Goal: Task Accomplishment & Management: Complete application form

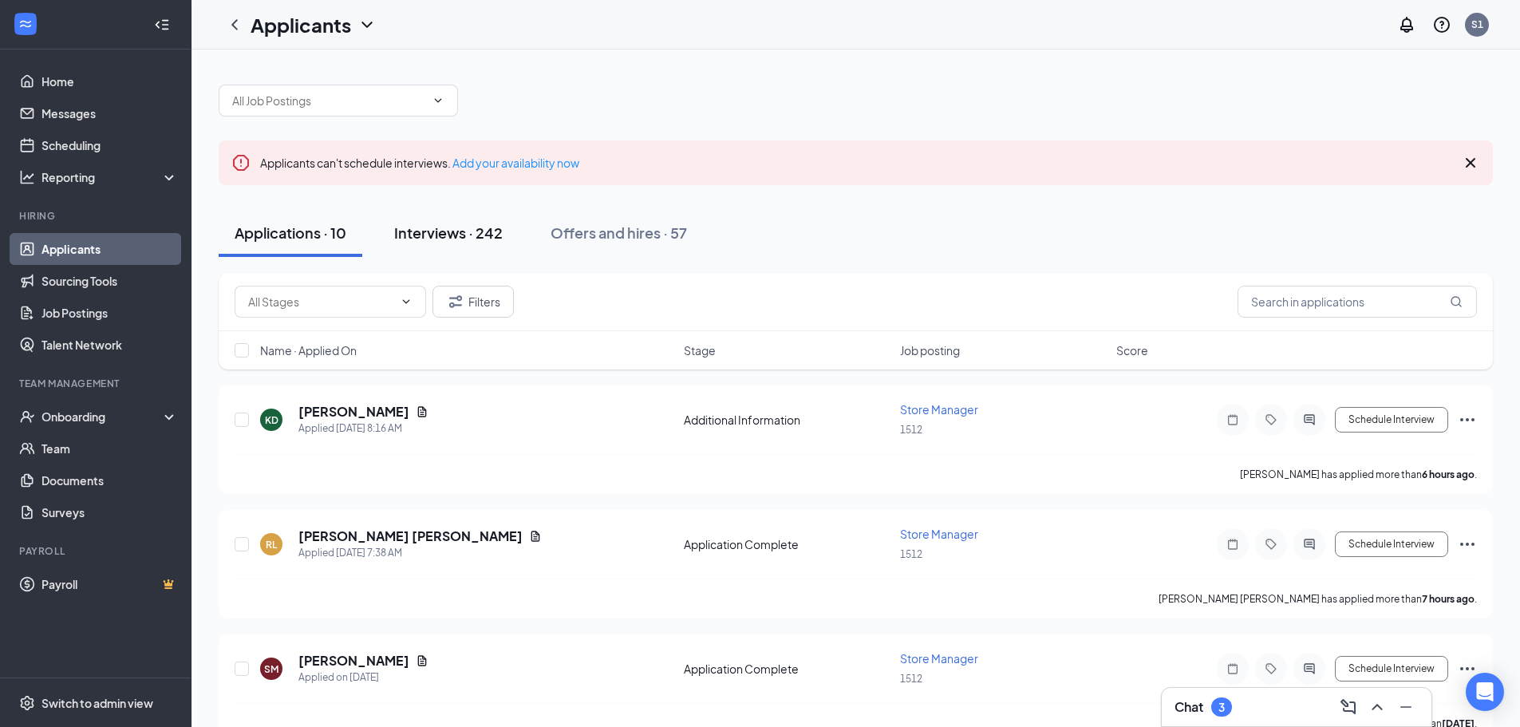
click at [434, 245] on button "Interviews · 242" at bounding box center [448, 233] width 140 height 48
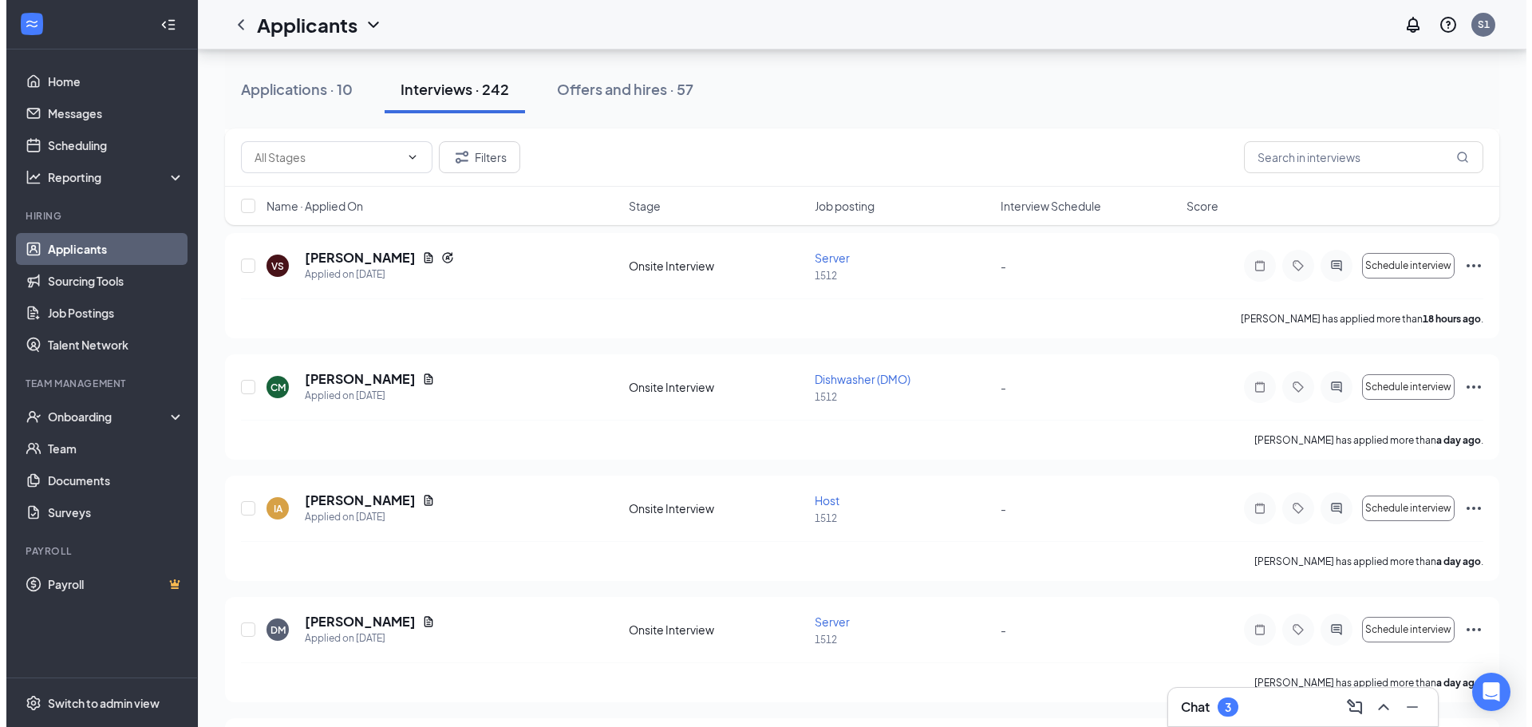
scroll to position [638, 0]
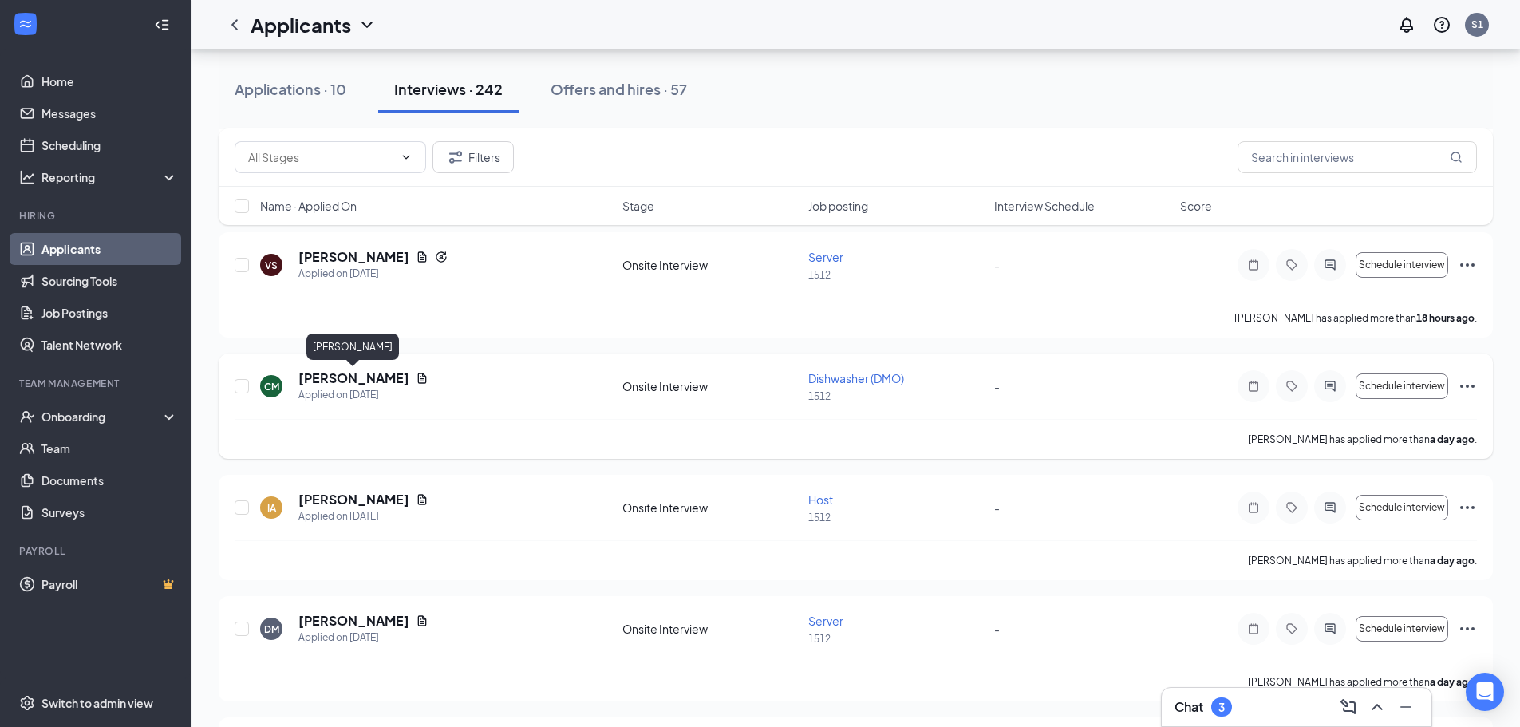
click at [337, 383] on h5 "[PERSON_NAME]" at bounding box center [353, 378] width 111 height 18
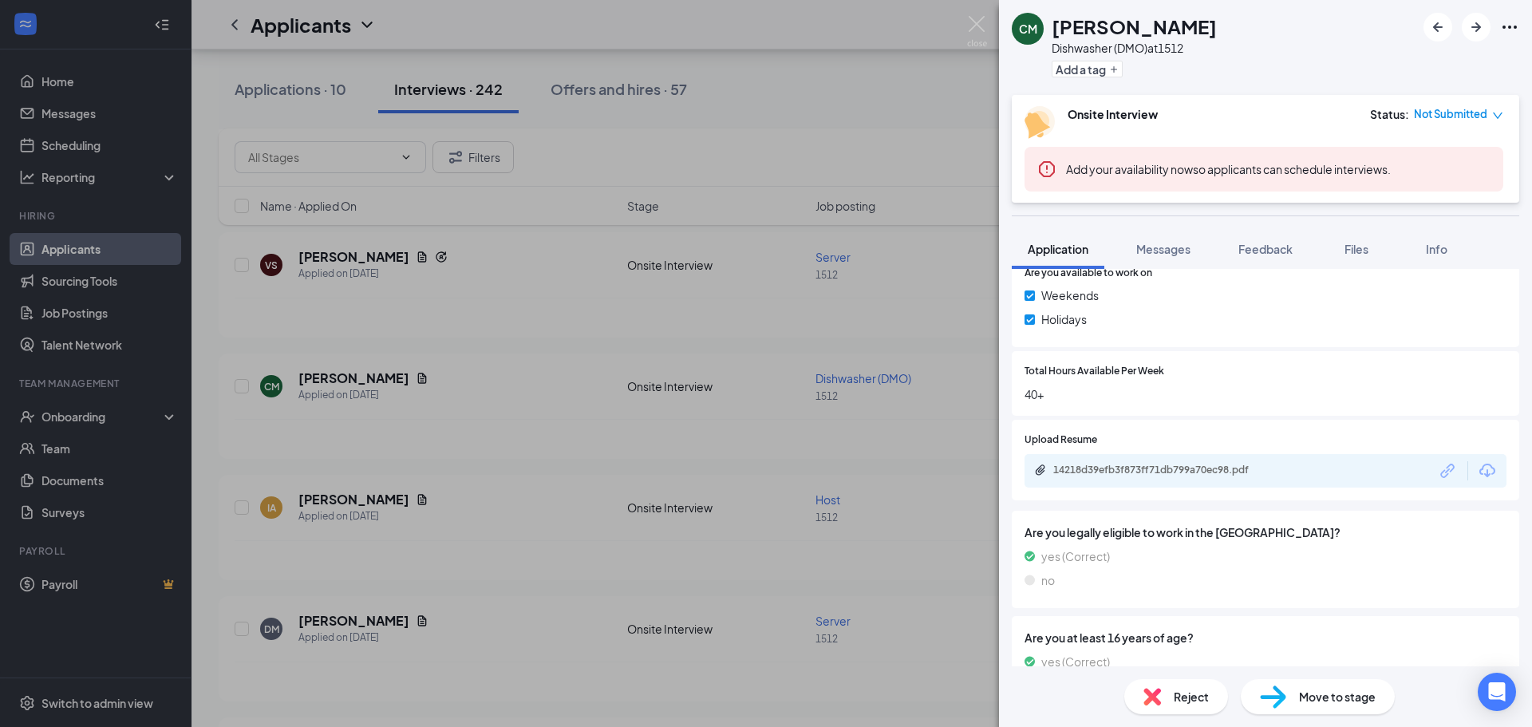
scroll to position [769, 0]
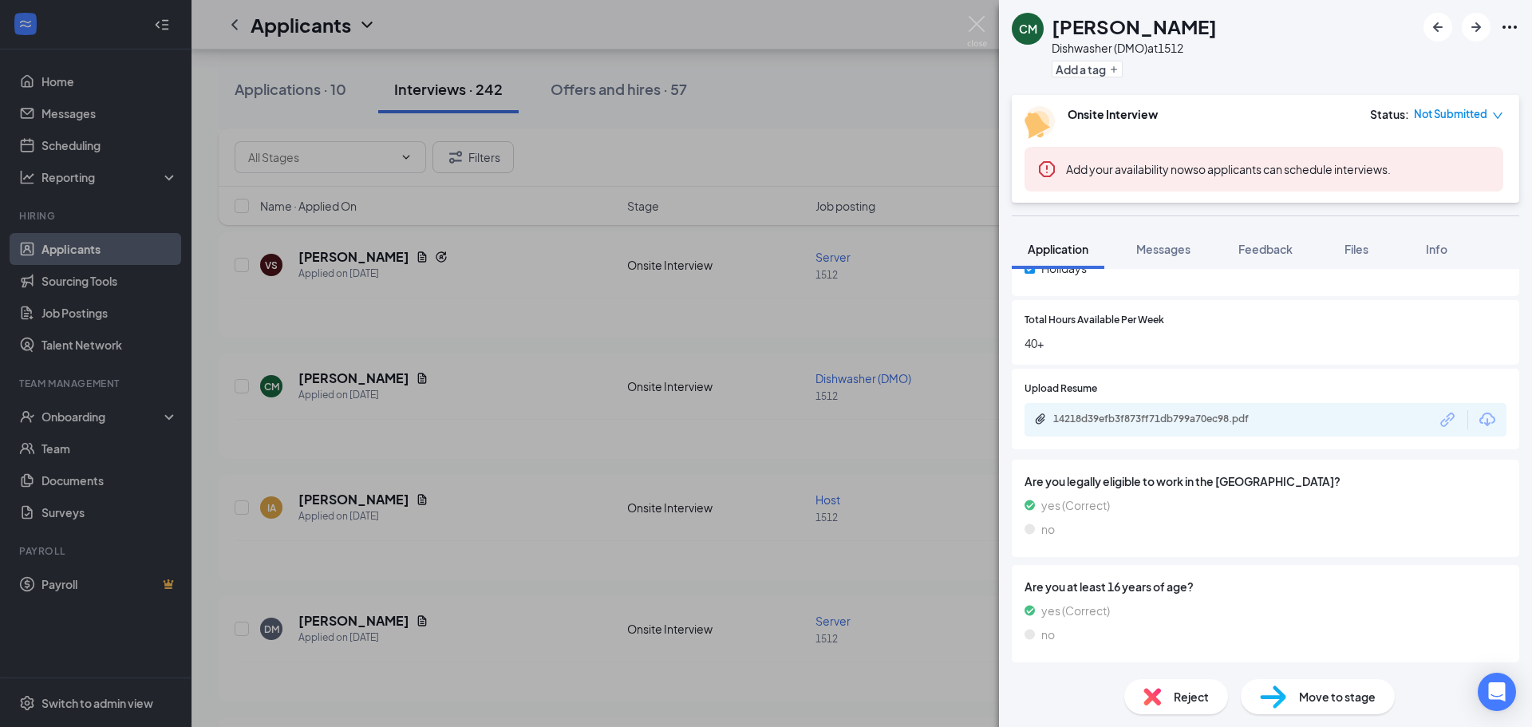
click at [1331, 696] on span "Move to stage" at bounding box center [1337, 697] width 77 height 18
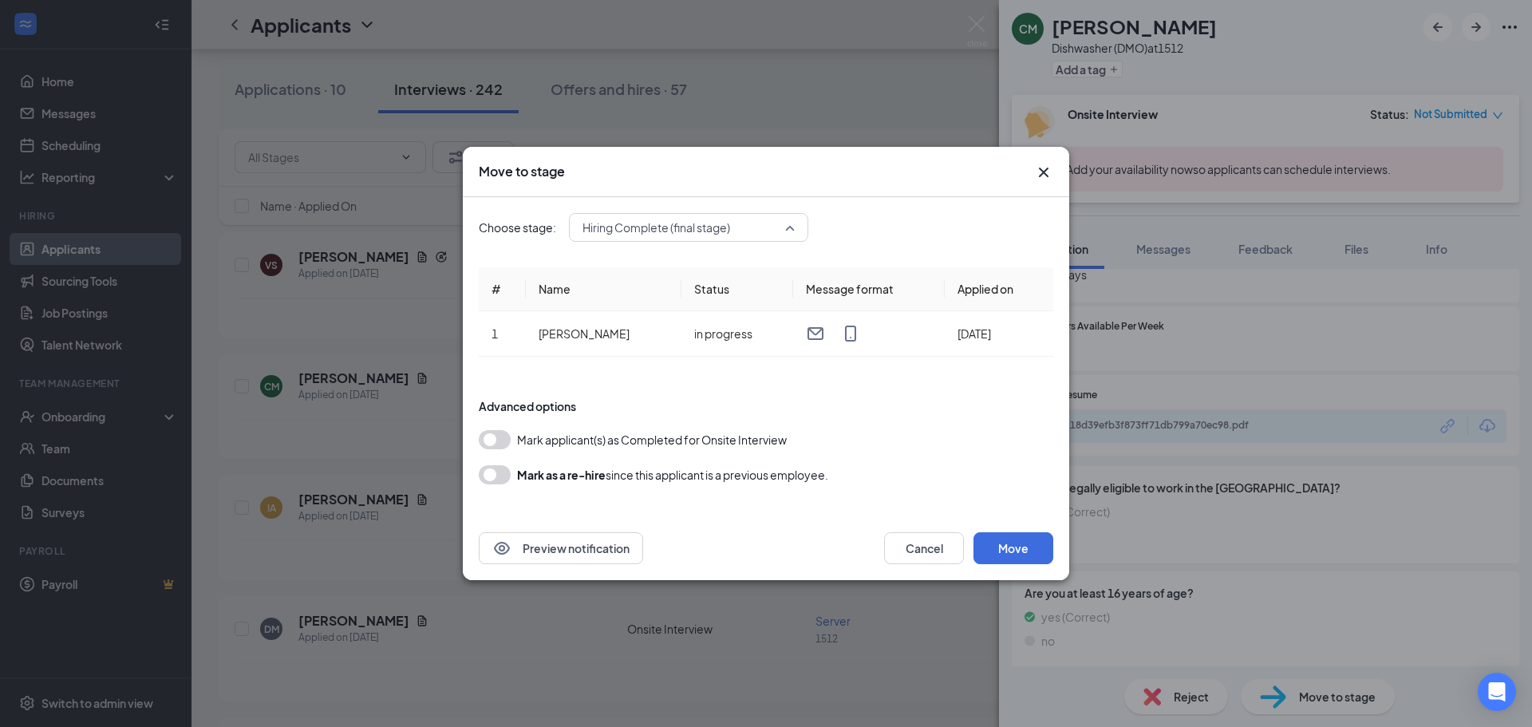
click at [783, 226] on span "Hiring Complete (final stage)" at bounding box center [688, 227] width 212 height 24
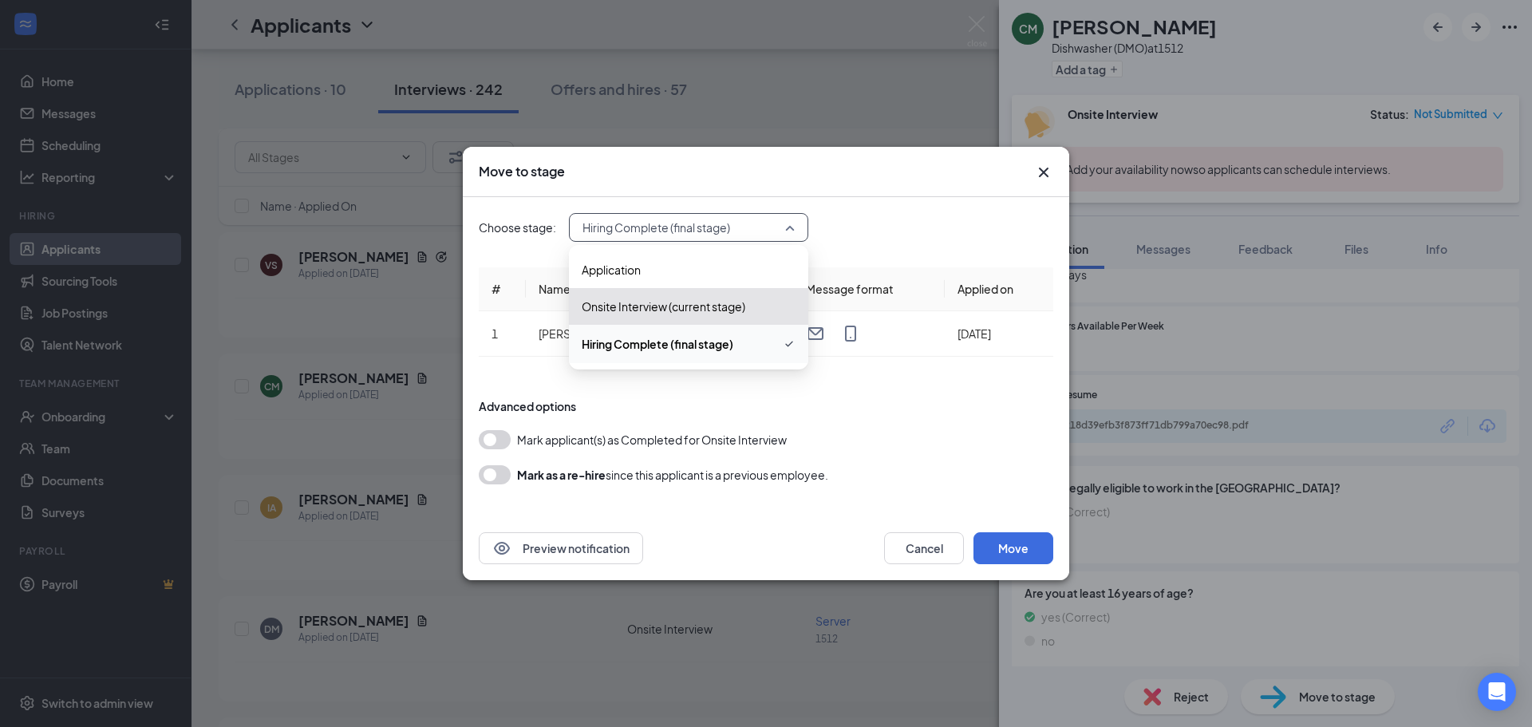
click at [701, 352] on span "Hiring Complete (final stage)" at bounding box center [657, 344] width 152 height 18
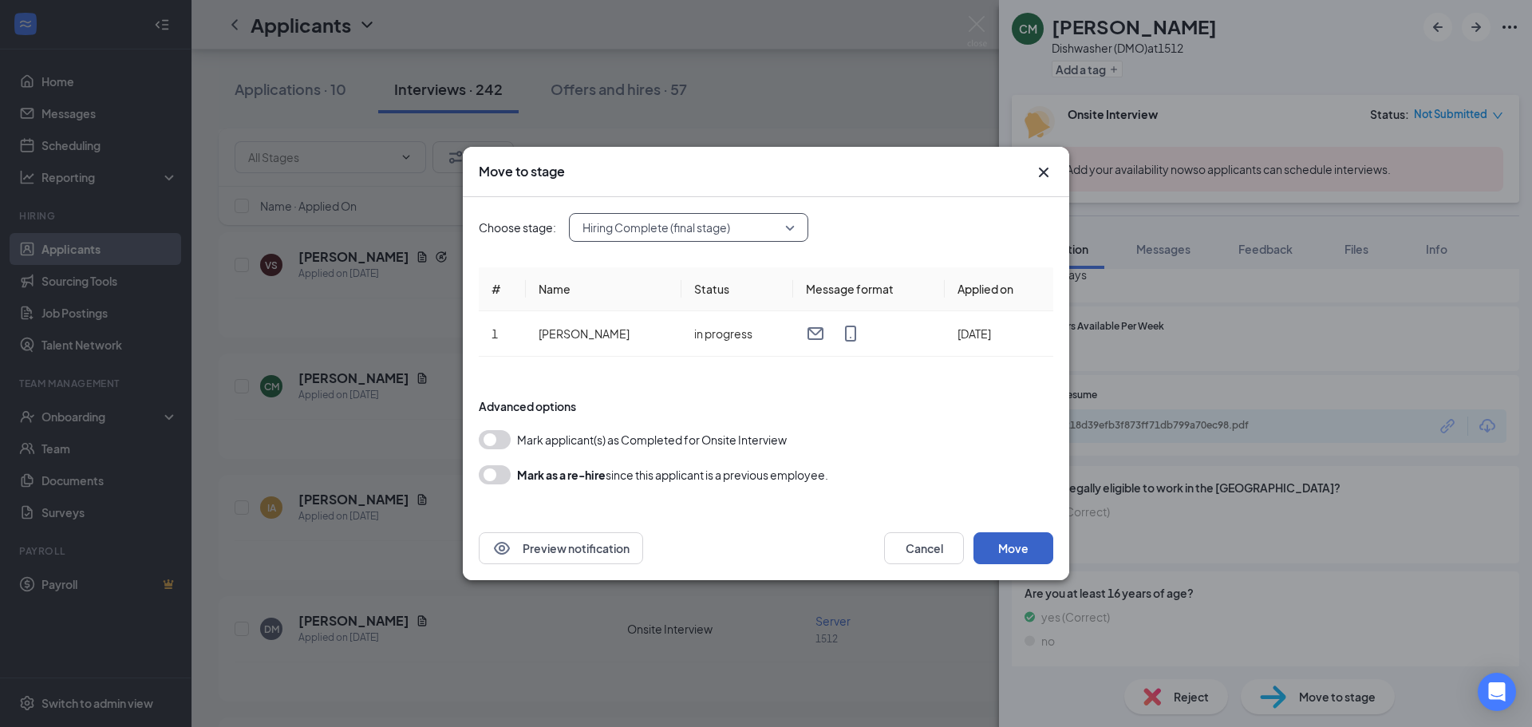
click at [1026, 555] on button "Move" at bounding box center [1013, 548] width 80 height 32
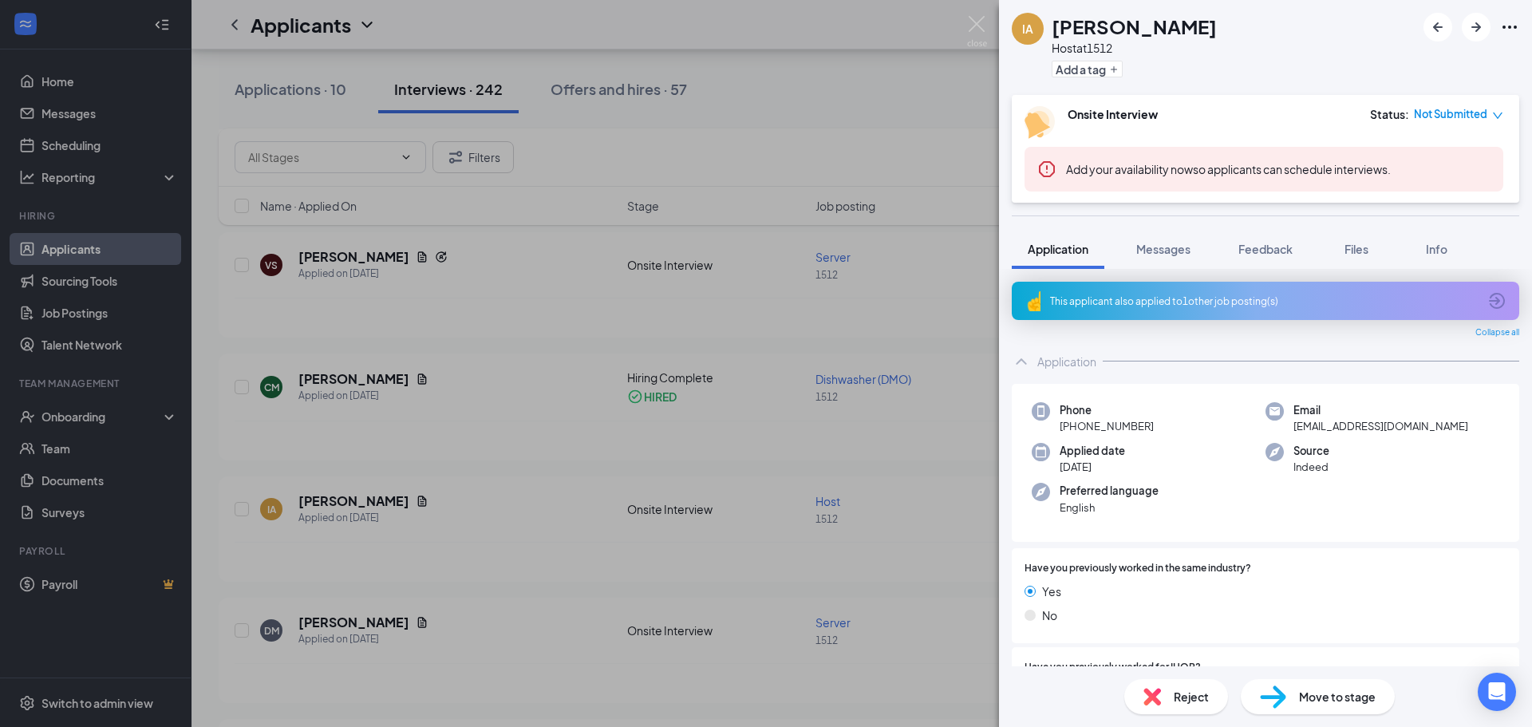
click at [593, 467] on div "IA [PERSON_NAME] Host at 1512 Add a tag Onsite Interview Status : Not Submitted…" at bounding box center [766, 363] width 1532 height 727
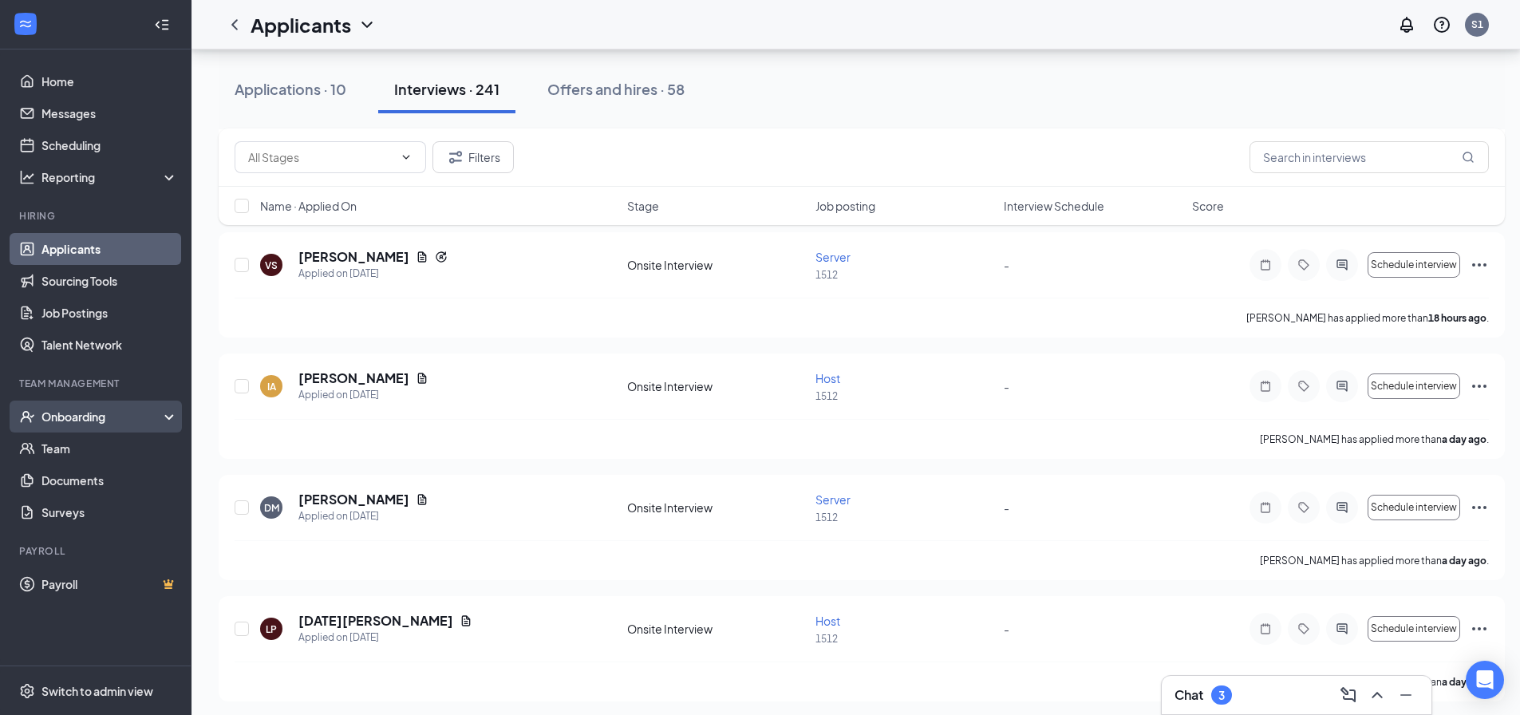
click at [96, 422] on div "Onboarding" at bounding box center [102, 416] width 123 height 16
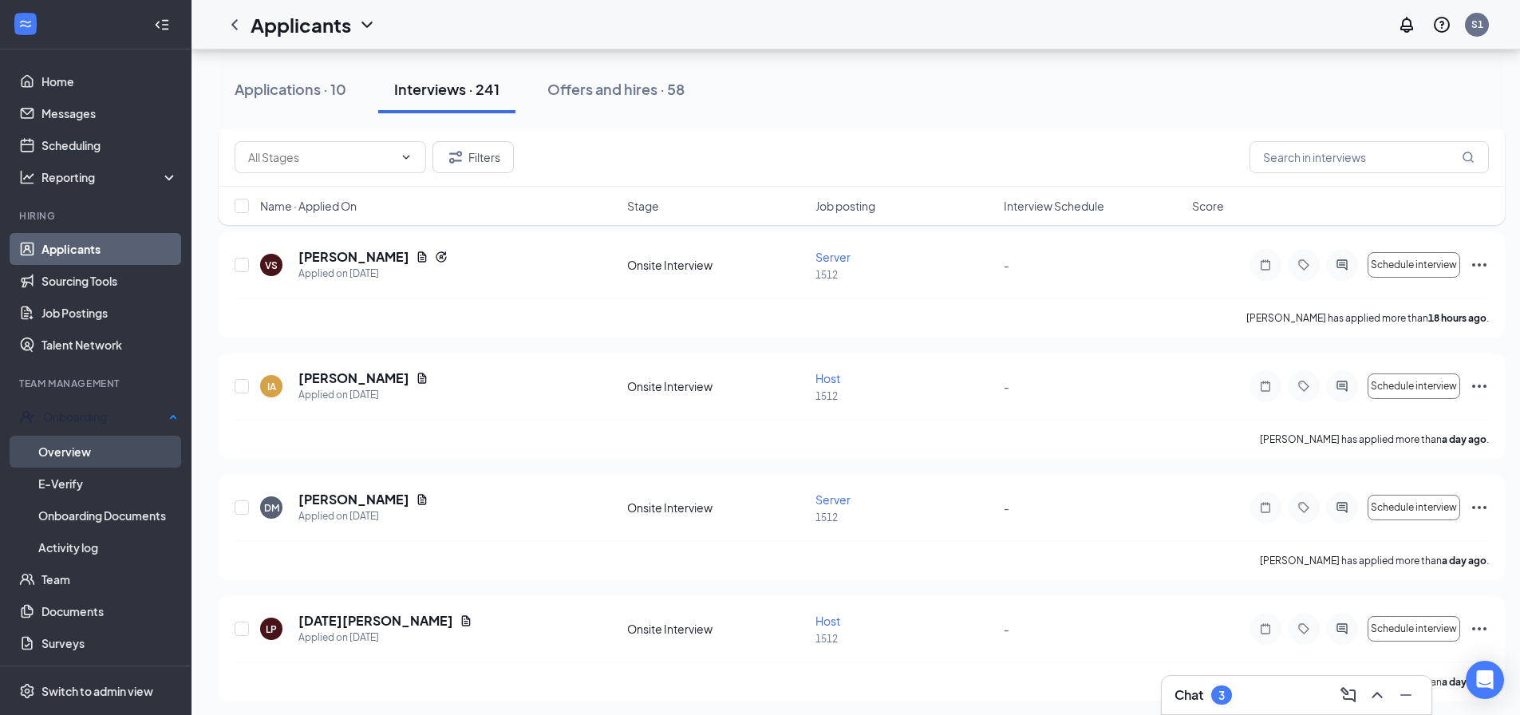
click at [85, 441] on link "Overview" at bounding box center [108, 452] width 140 height 32
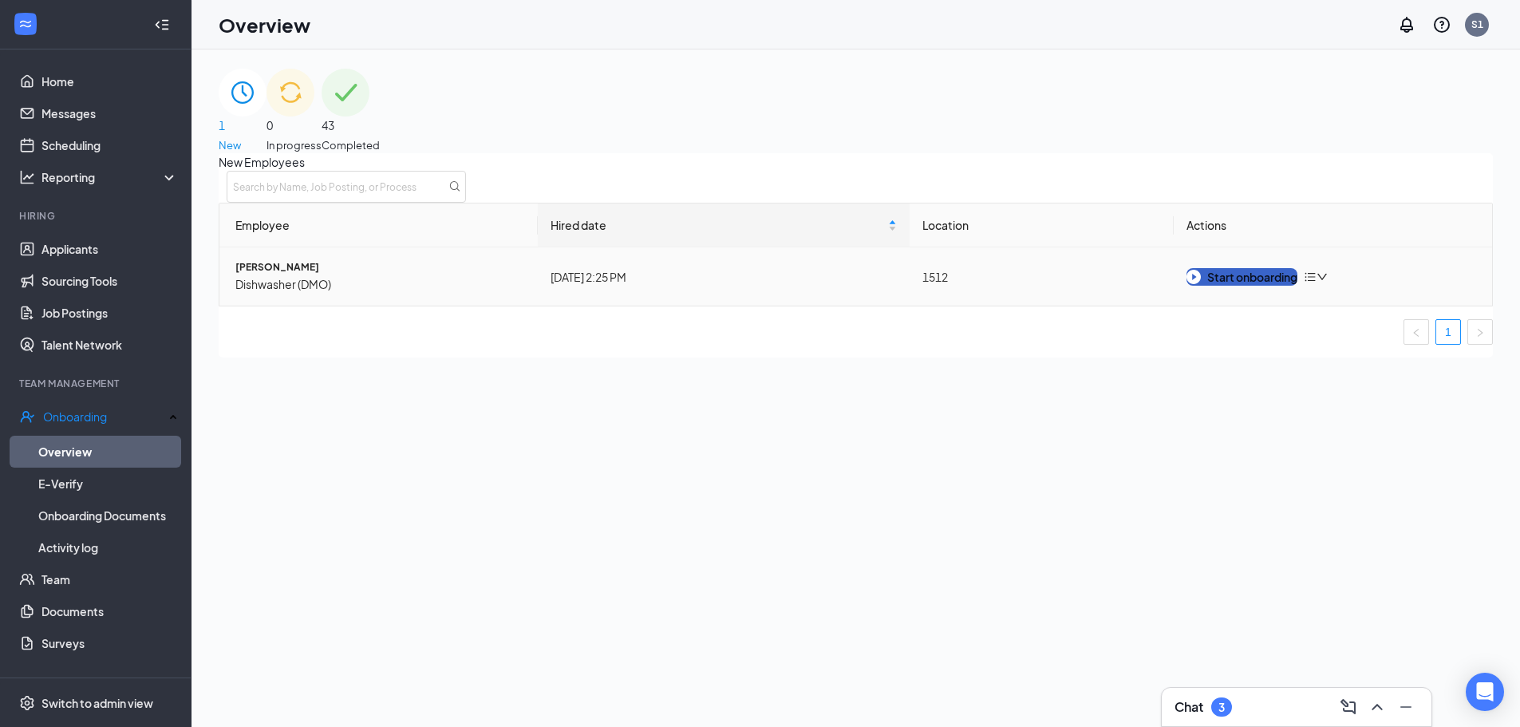
click at [1256, 286] on div "Start onboarding" at bounding box center [1241, 277] width 111 height 18
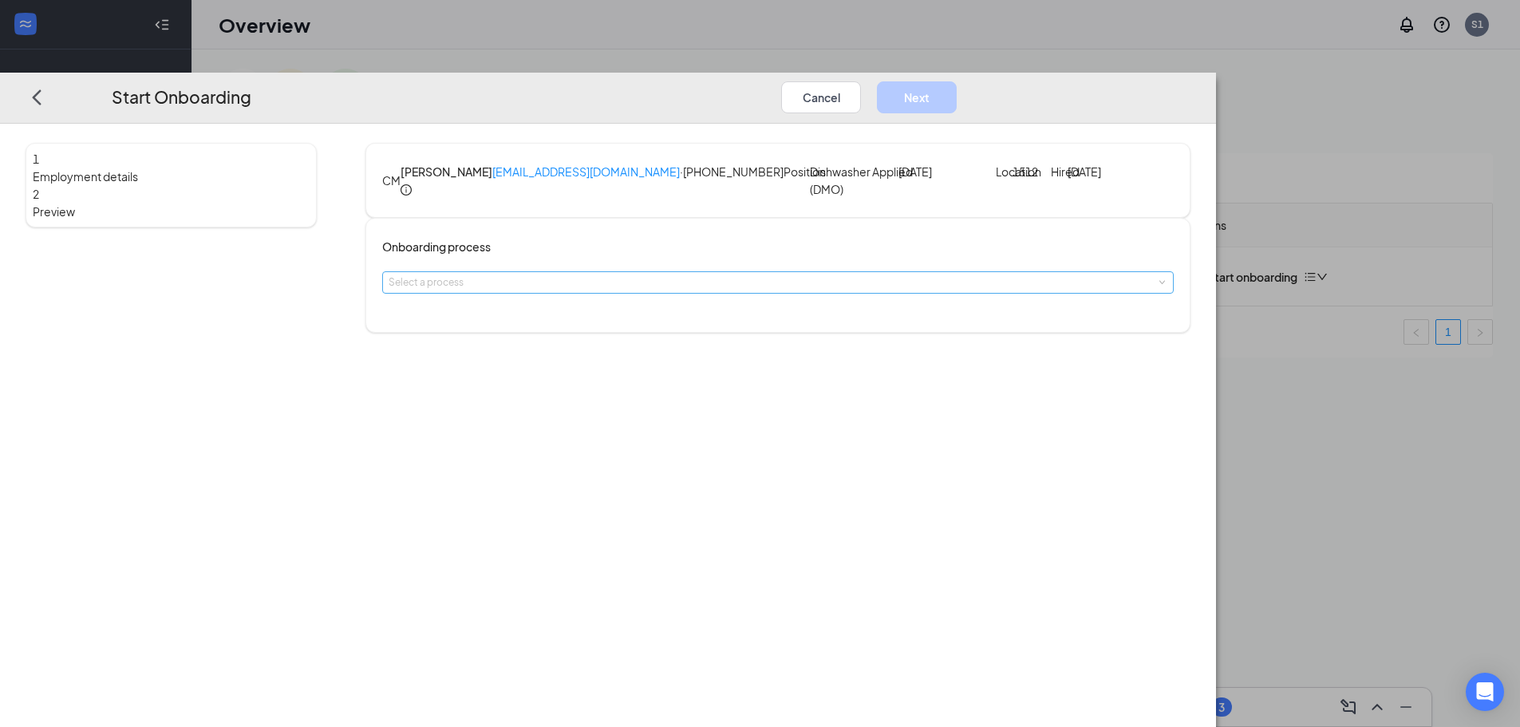
click at [685, 290] on div "Select a process" at bounding box center [773, 282] width 771 height 16
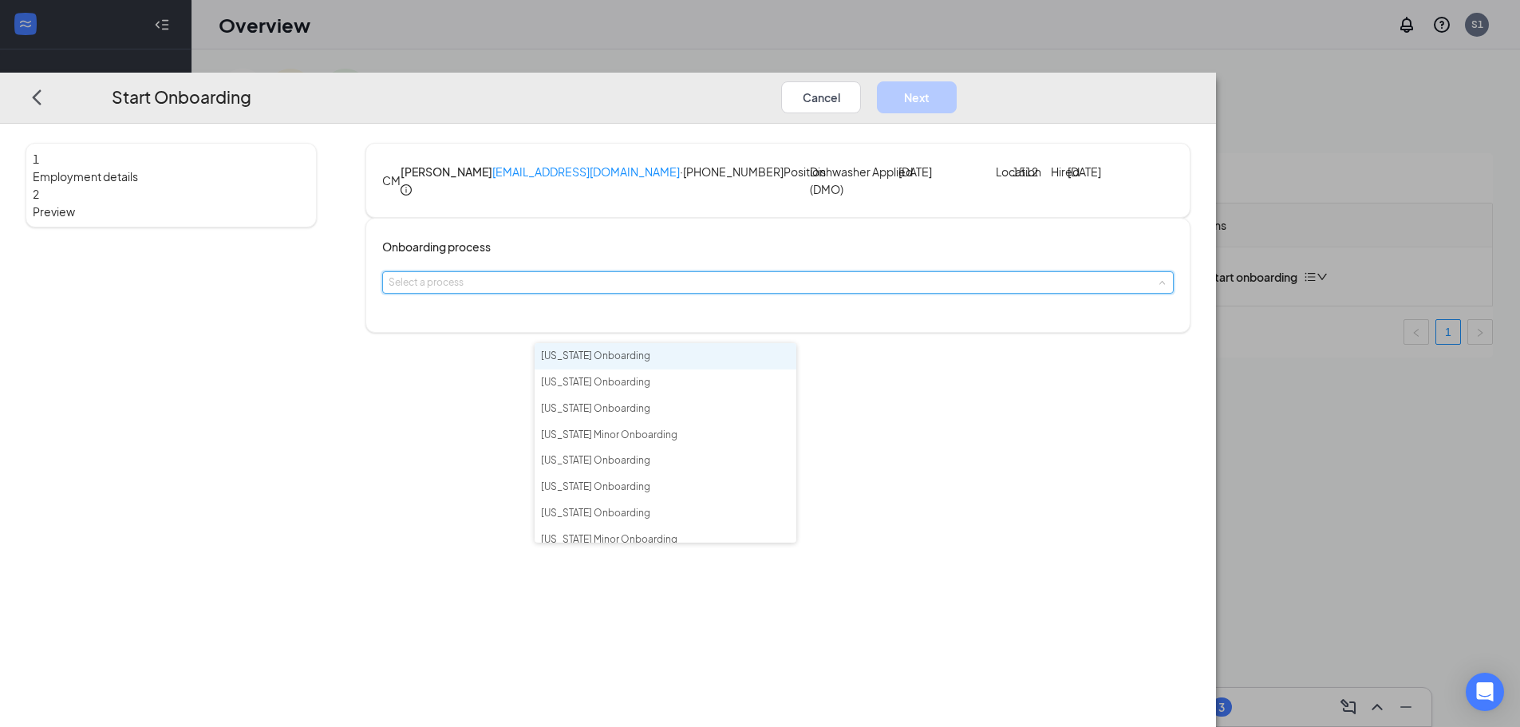
click at [679, 359] on li "[US_STATE] Onboarding" at bounding box center [665, 356] width 262 height 26
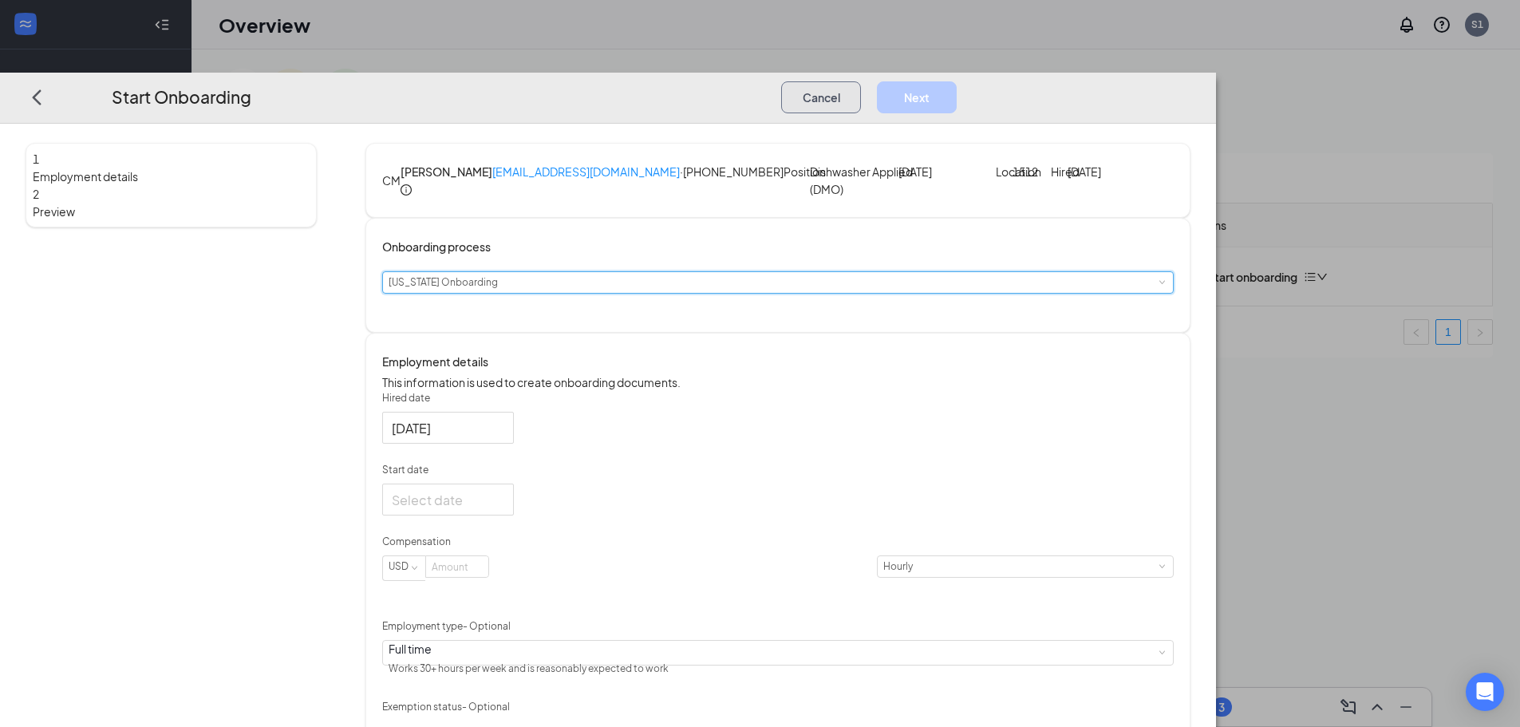
click at [861, 81] on button "Cancel" at bounding box center [821, 97] width 80 height 32
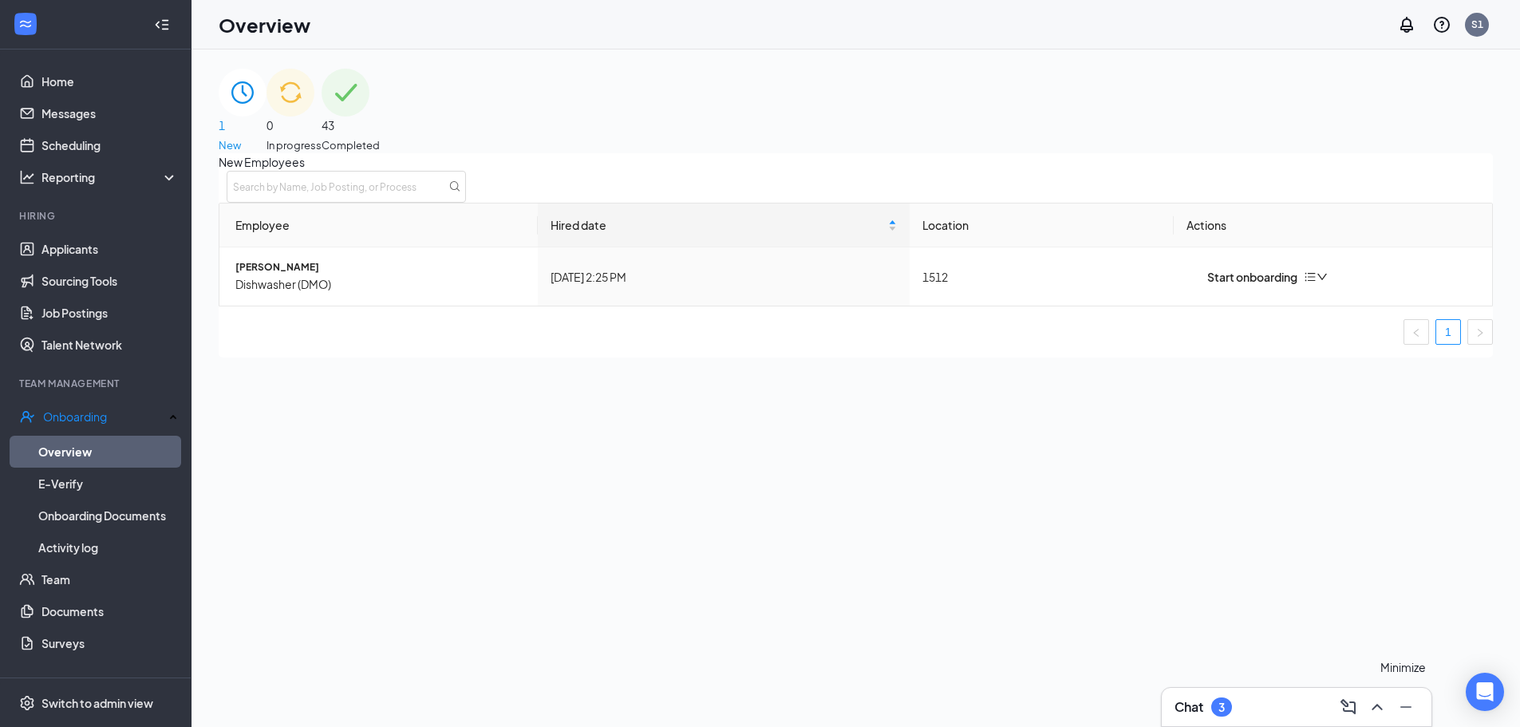
click at [1409, 707] on icon "Minimize" at bounding box center [1405, 706] width 19 height 19
click at [1492, 357] on div "New Employees Employee Hired date Location Actions [PERSON_NAME] Dishwasher (DM…" at bounding box center [856, 255] width 1274 height 204
click at [1244, 703] on div "Chat 3" at bounding box center [1296, 707] width 244 height 26
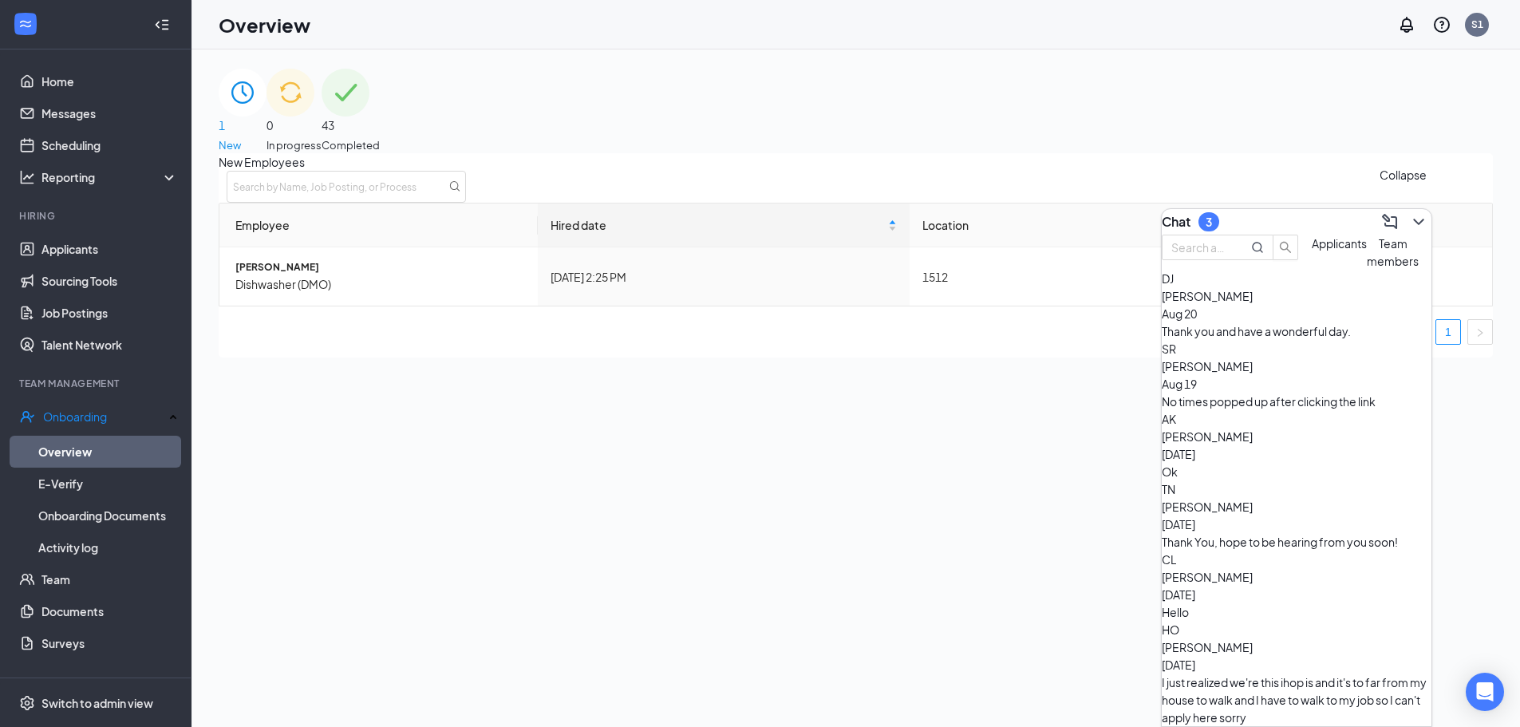
click at [1410, 216] on icon "ChevronDown" at bounding box center [1418, 221] width 19 height 19
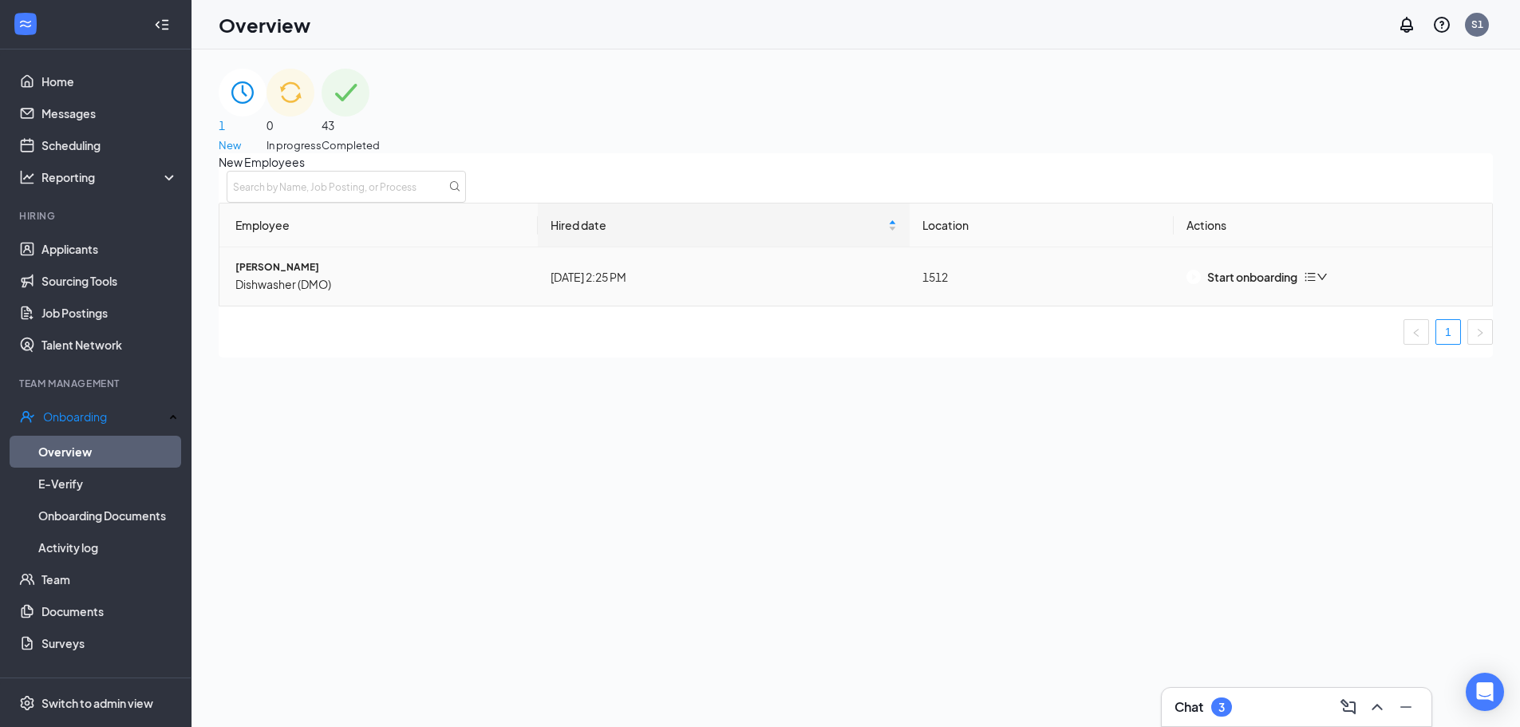
click at [324, 306] on td "[PERSON_NAME] Dishwasher (DMO)" at bounding box center [378, 276] width 318 height 58
click at [330, 293] on span "Dishwasher (DMO)" at bounding box center [380, 284] width 290 height 18
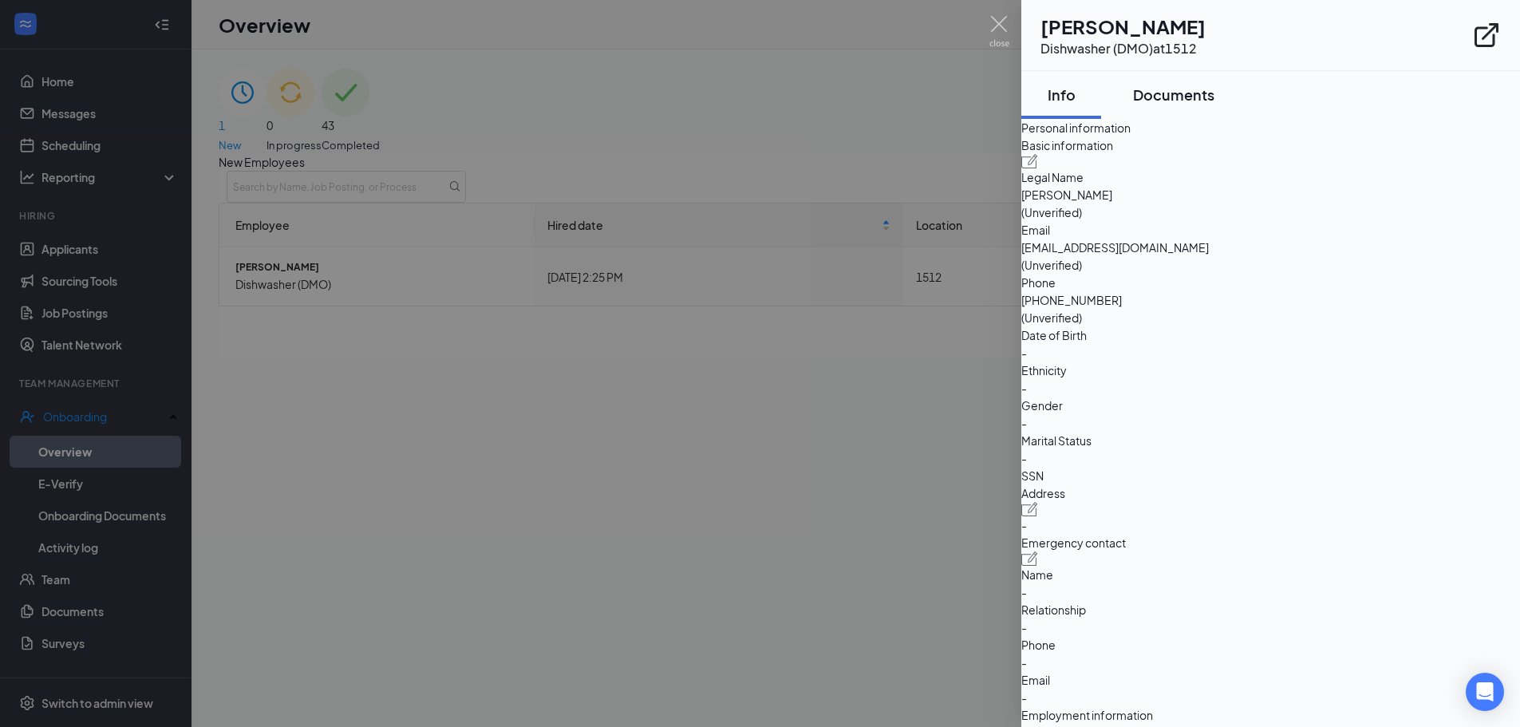
click at [1173, 104] on button "Documents" at bounding box center [1173, 95] width 113 height 48
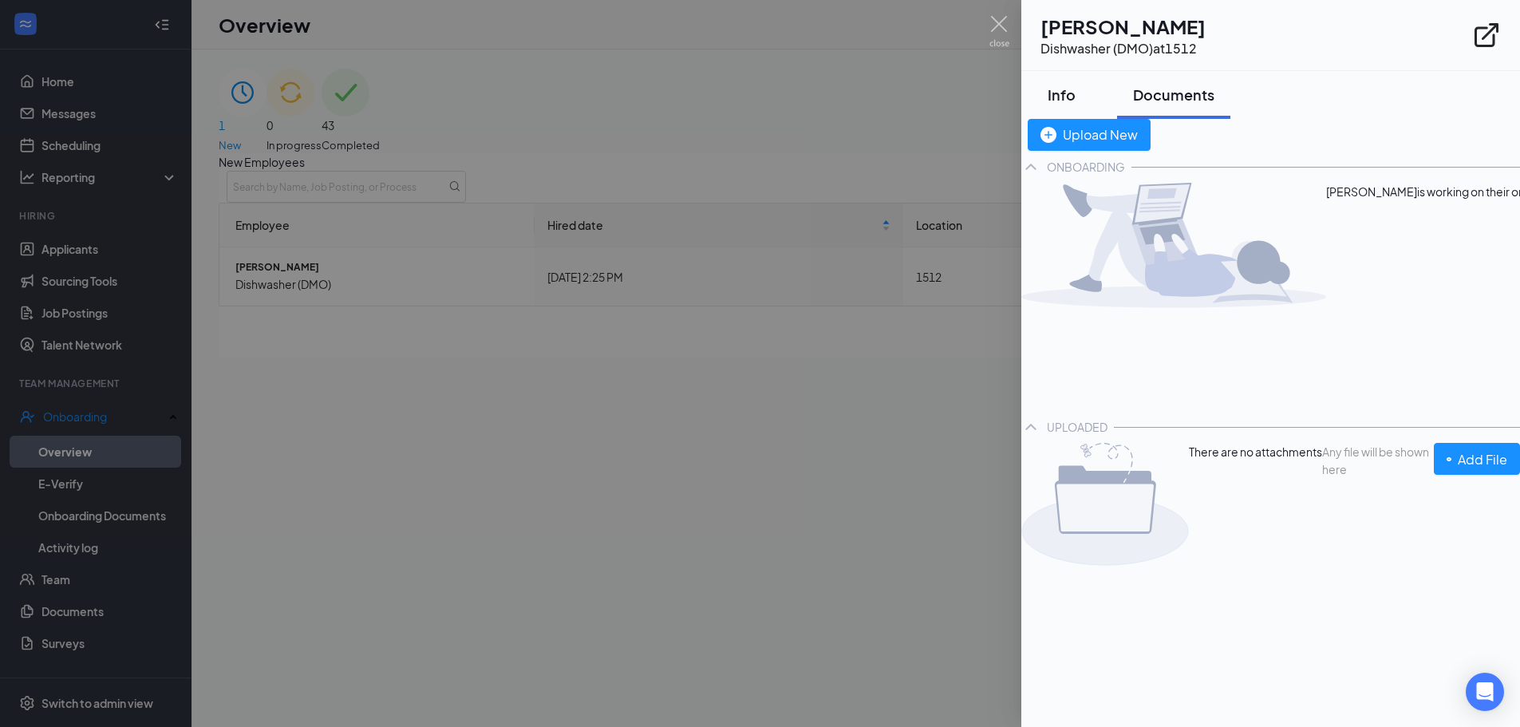
click at [1081, 93] on div "Info" at bounding box center [1061, 95] width 48 height 20
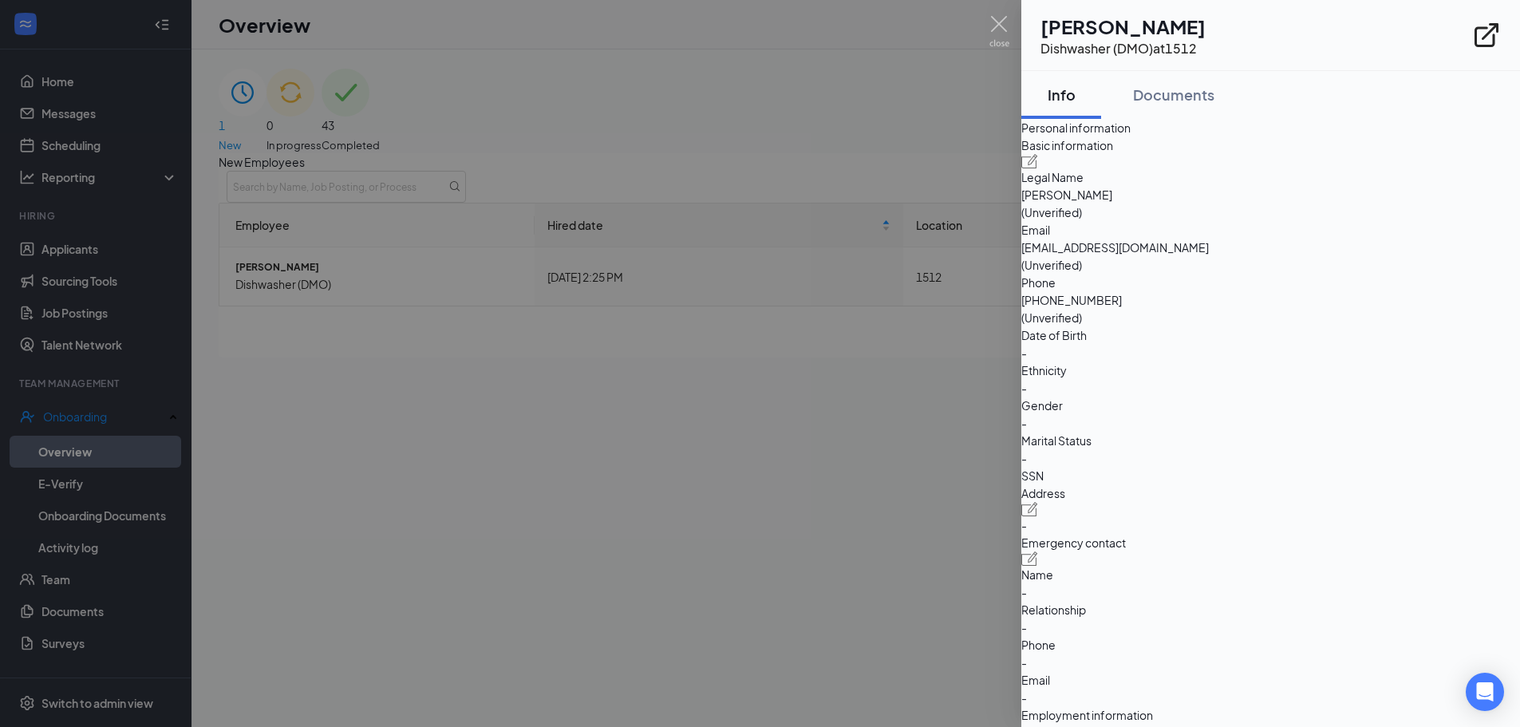
click at [861, 416] on div at bounding box center [760, 363] width 1520 height 727
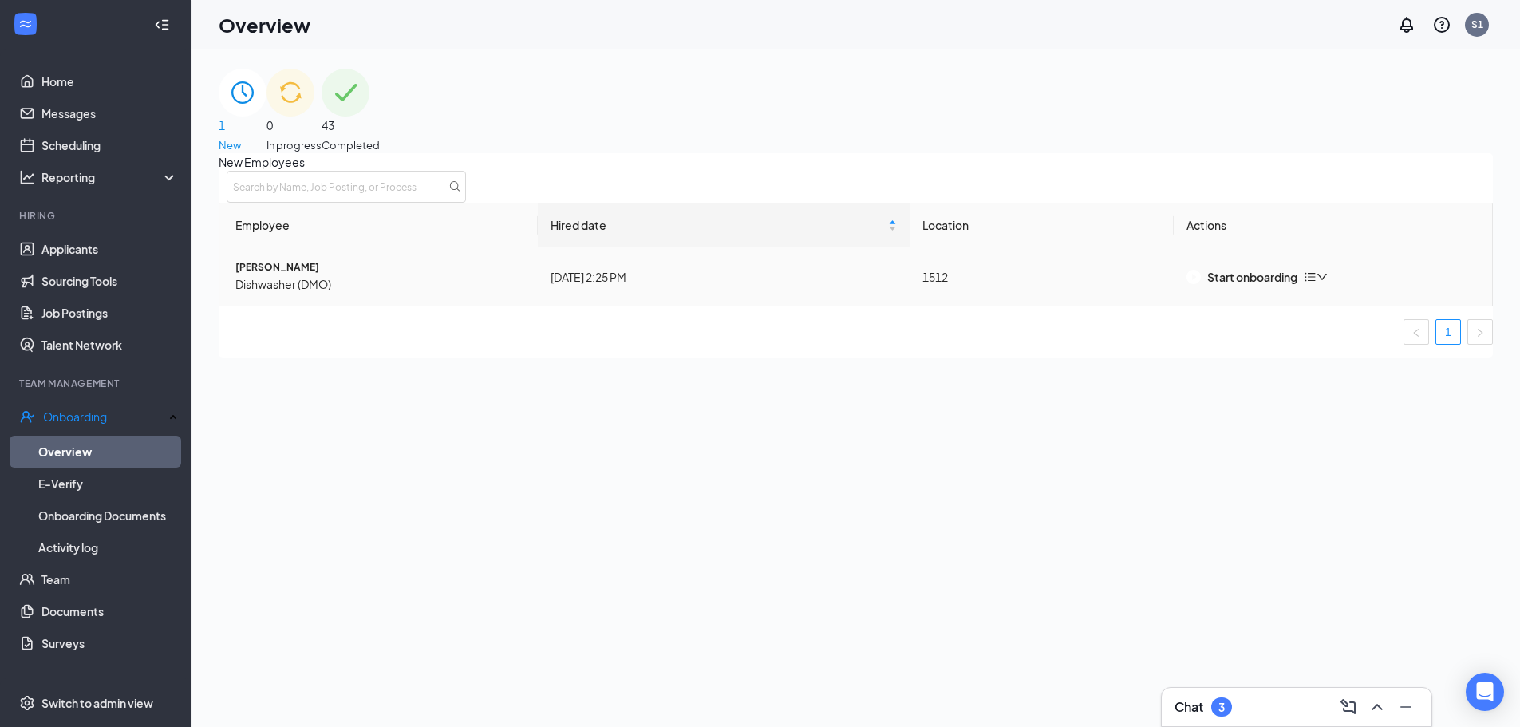
click at [1316, 283] on icon "bars" at bounding box center [1309, 276] width 13 height 13
click at [302, 293] on span "Dishwasher (DMO)" at bounding box center [380, 284] width 290 height 18
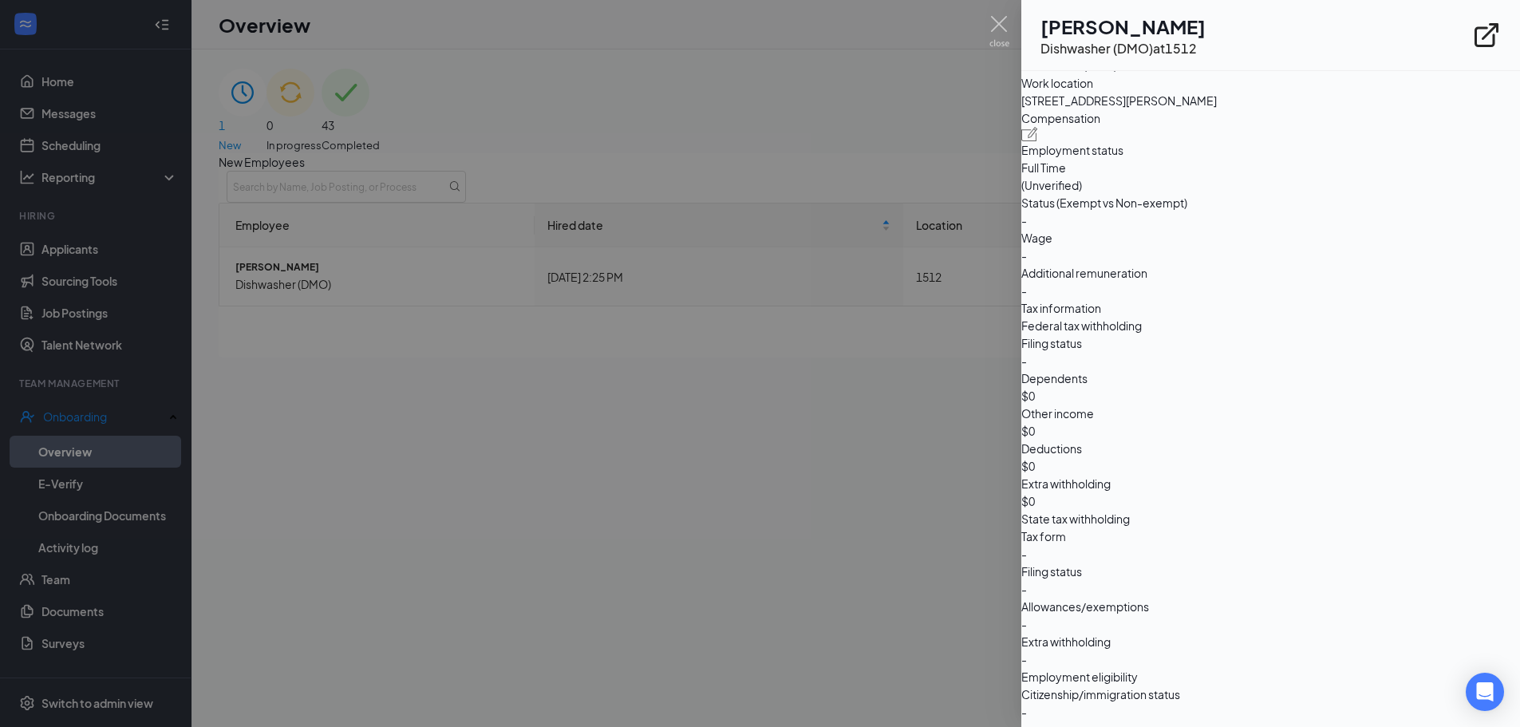
scroll to position [1196, 0]
drag, startPoint x: 621, startPoint y: 447, endPoint x: 619, endPoint y: 392, distance: 55.1
click at [621, 446] on div at bounding box center [760, 363] width 1520 height 727
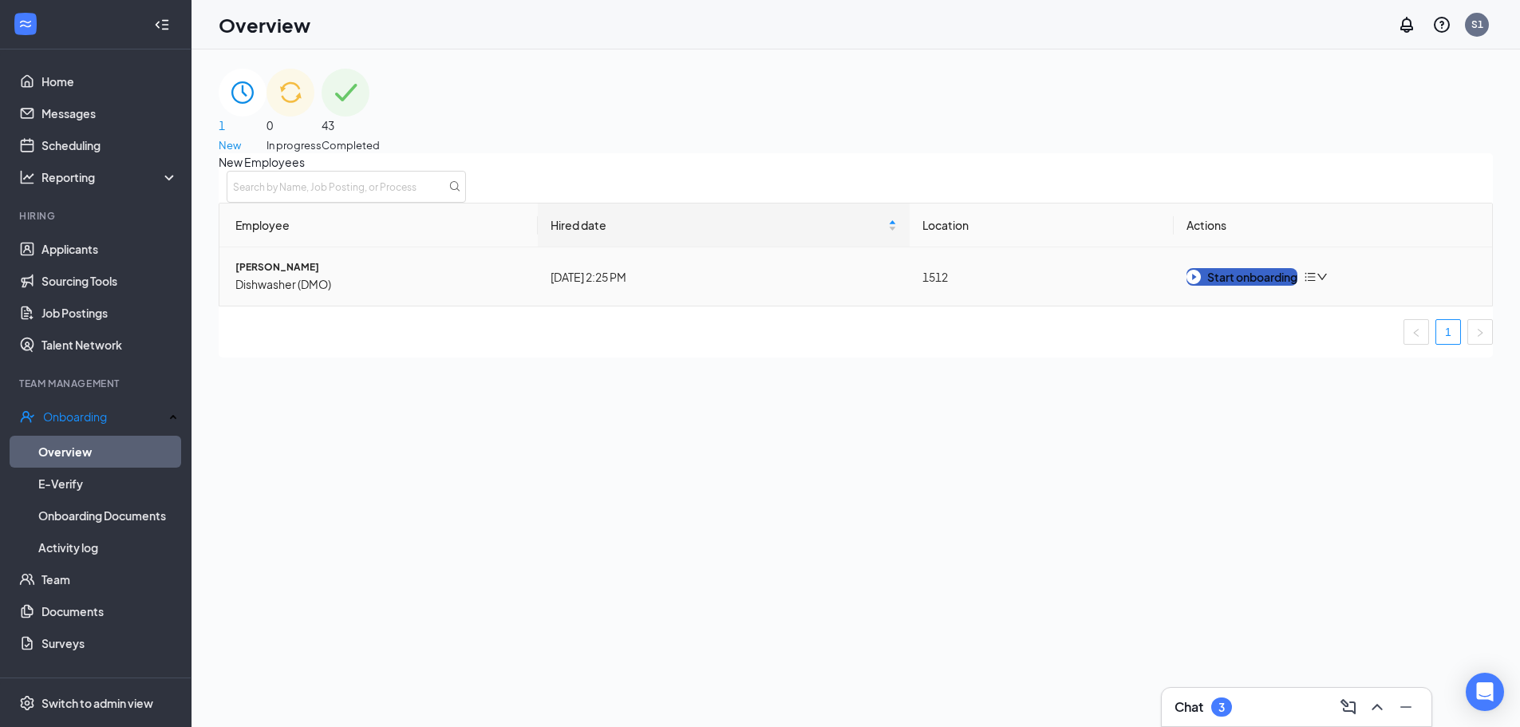
click at [1239, 286] on button "Start onboarding" at bounding box center [1241, 277] width 111 height 18
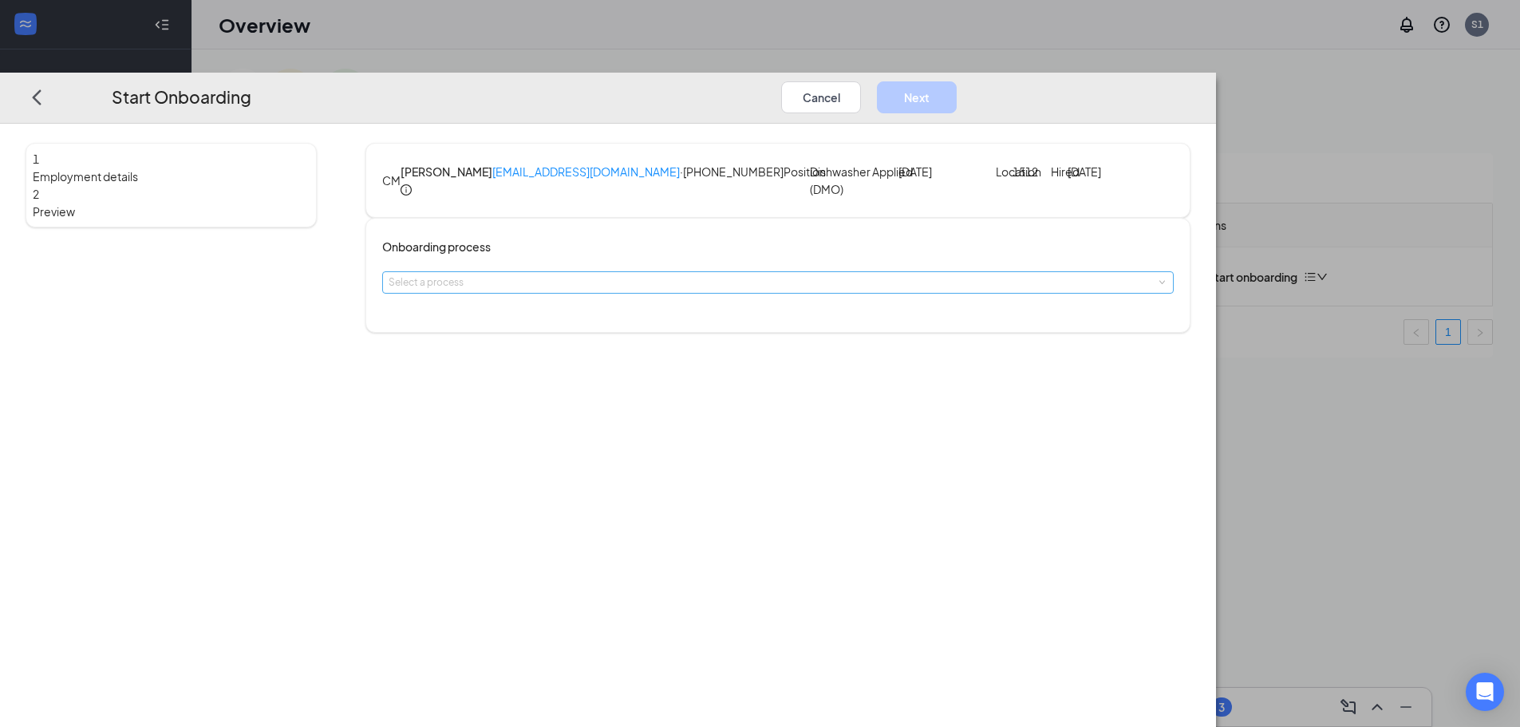
click at [657, 290] on div "Select a process" at bounding box center [773, 282] width 771 height 16
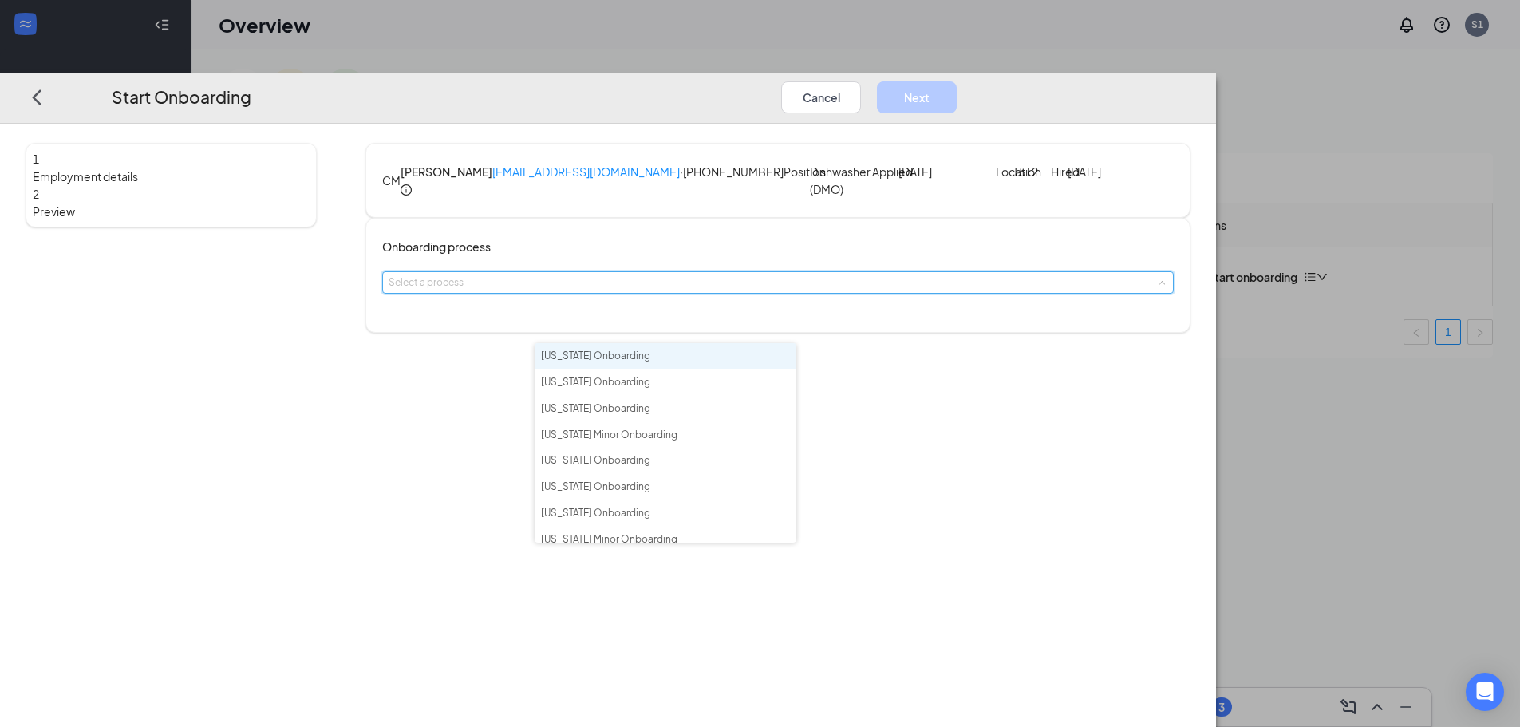
click at [652, 361] on li "[US_STATE] Onboarding" at bounding box center [665, 356] width 262 height 26
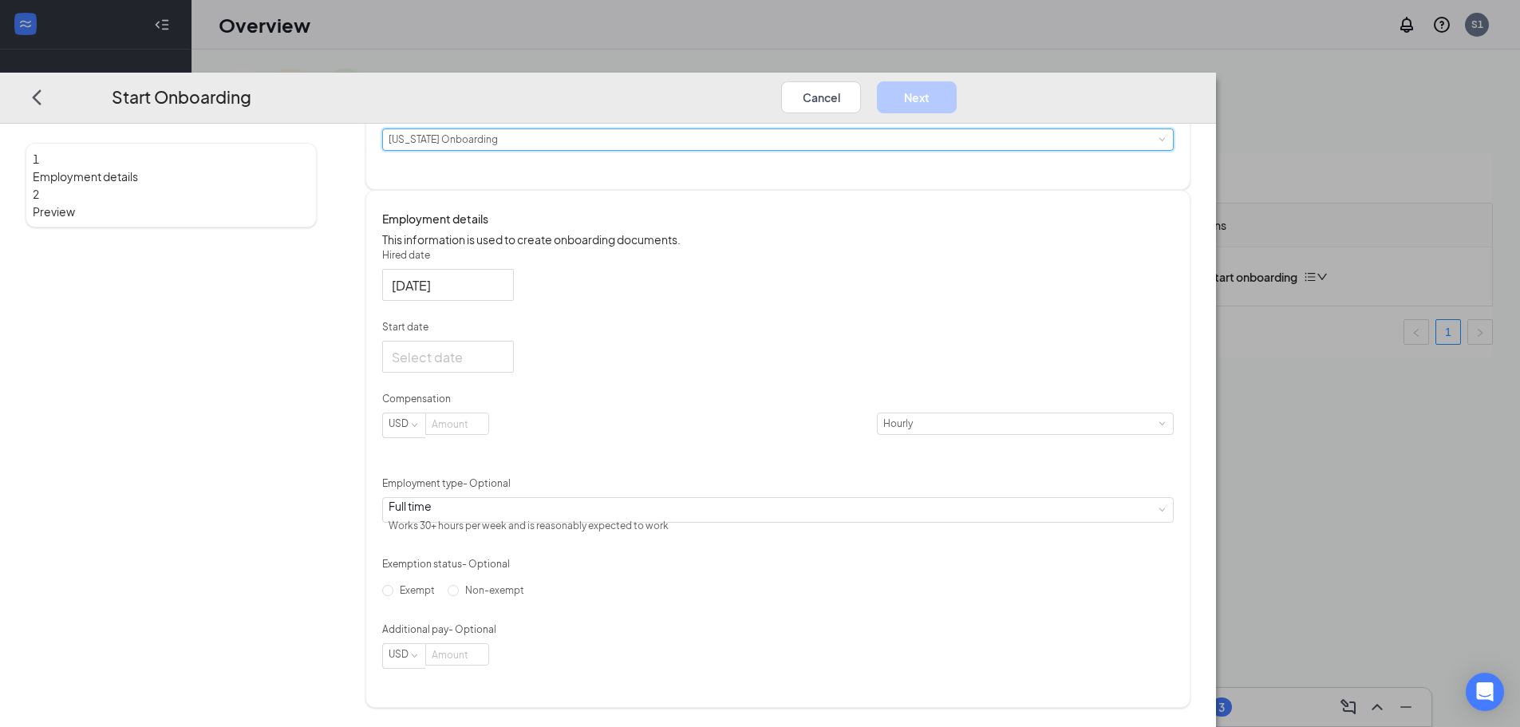
scroll to position [209, 0]
click at [504, 355] on div at bounding box center [448, 357] width 112 height 20
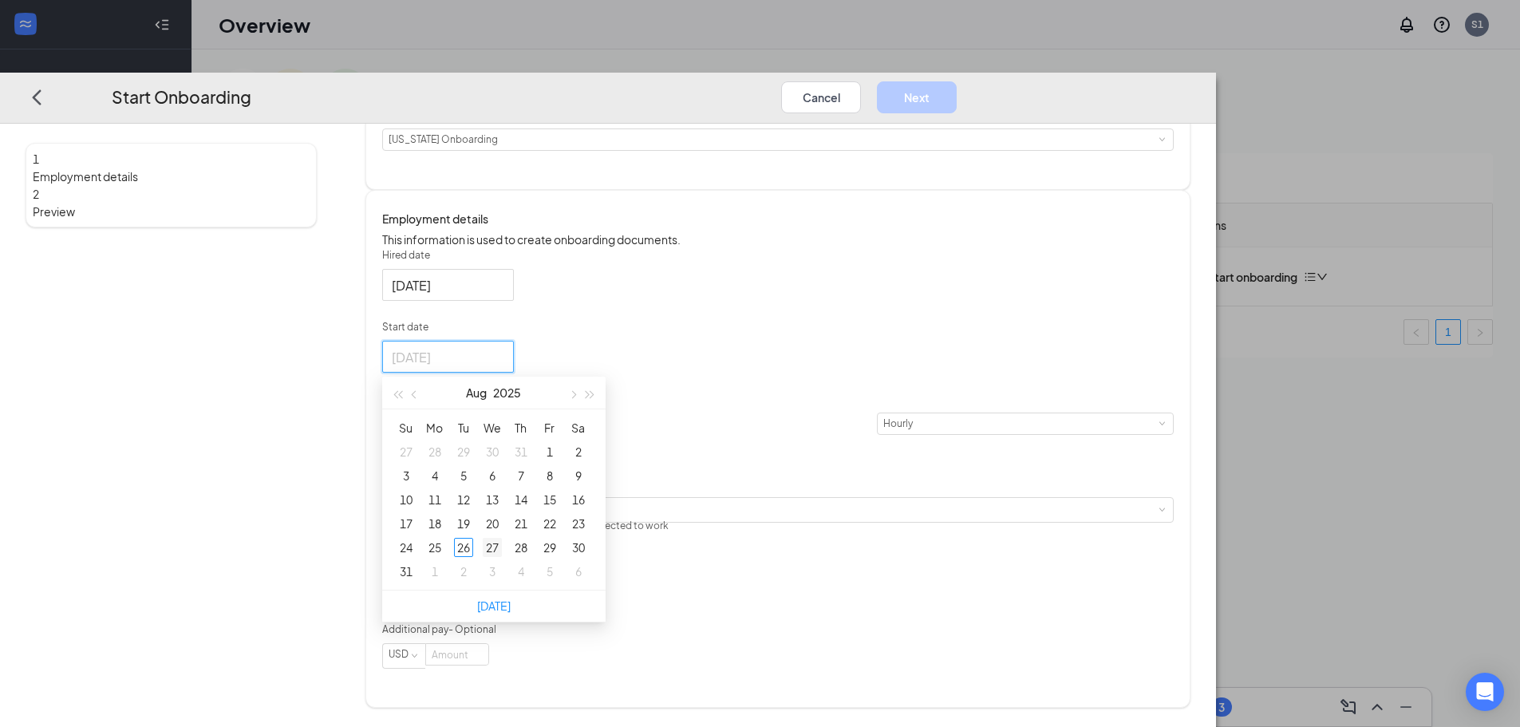
type input "[DATE]"
click at [502, 549] on div "27" at bounding box center [492, 547] width 19 height 19
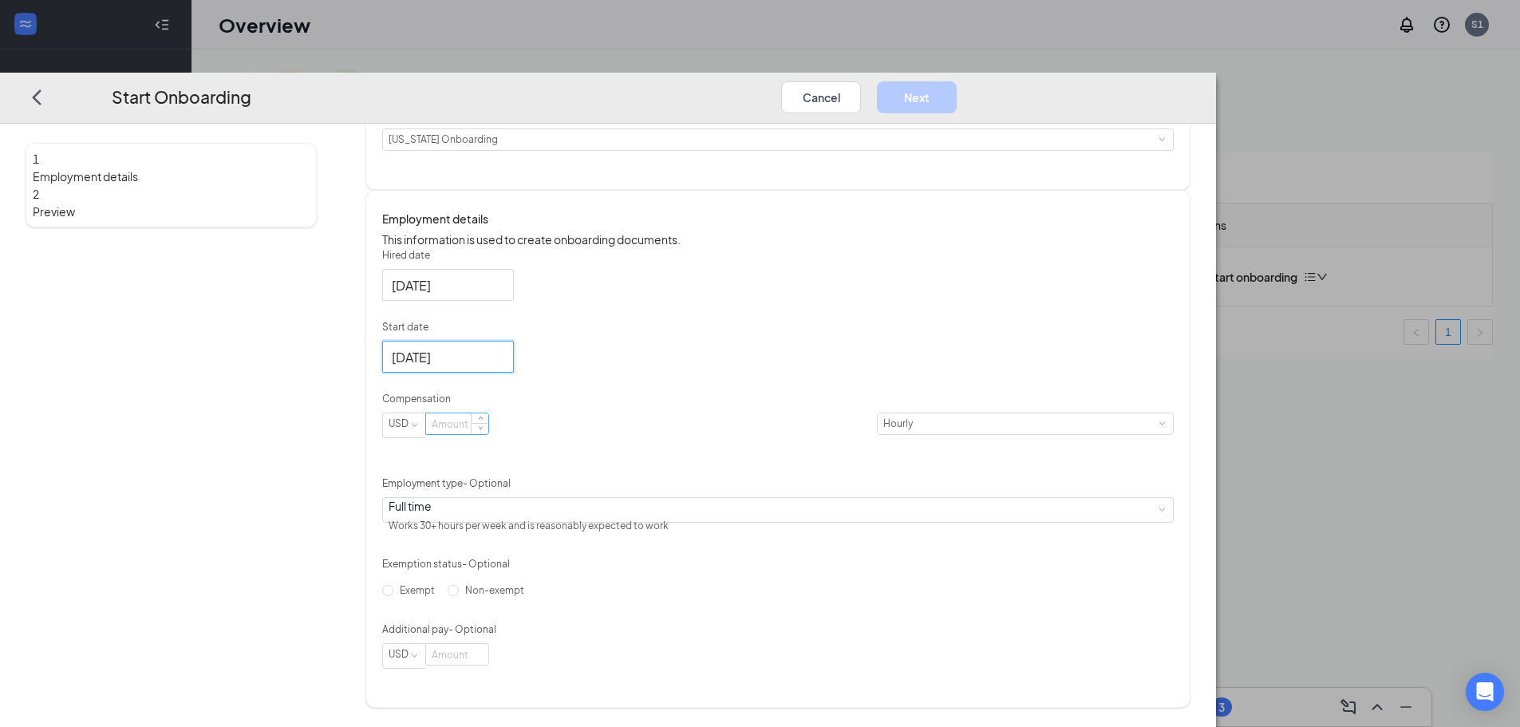
click at [488, 432] on input at bounding box center [457, 423] width 62 height 21
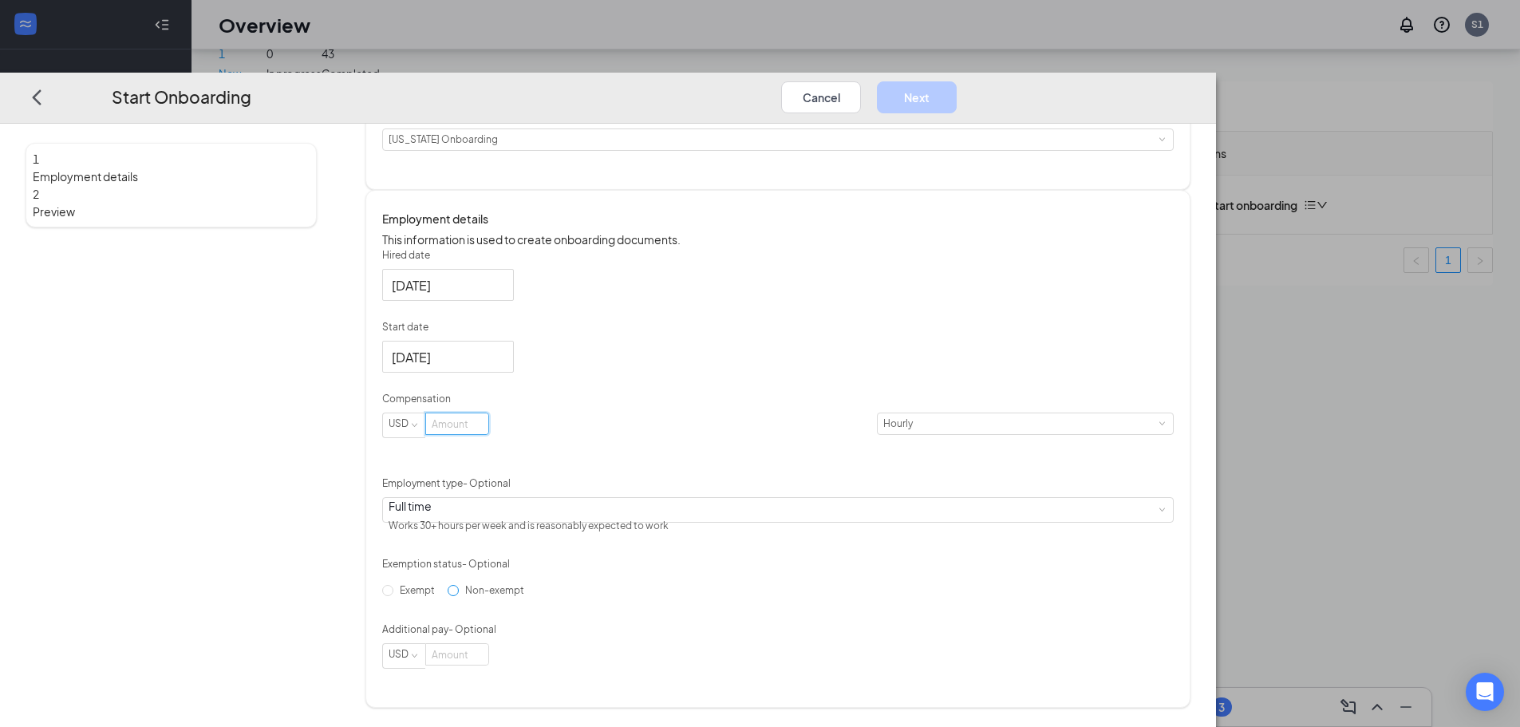
drag, startPoint x: 534, startPoint y: 604, endPoint x: 545, endPoint y: 606, distance: 11.4
click at [459, 596] on input "Non-exempt" at bounding box center [452, 590] width 11 height 11
radio input "true"
click at [643, 506] on div "Full time Works 30+ hours per week and is reasonably expected to work" at bounding box center [777, 510] width 779 height 24
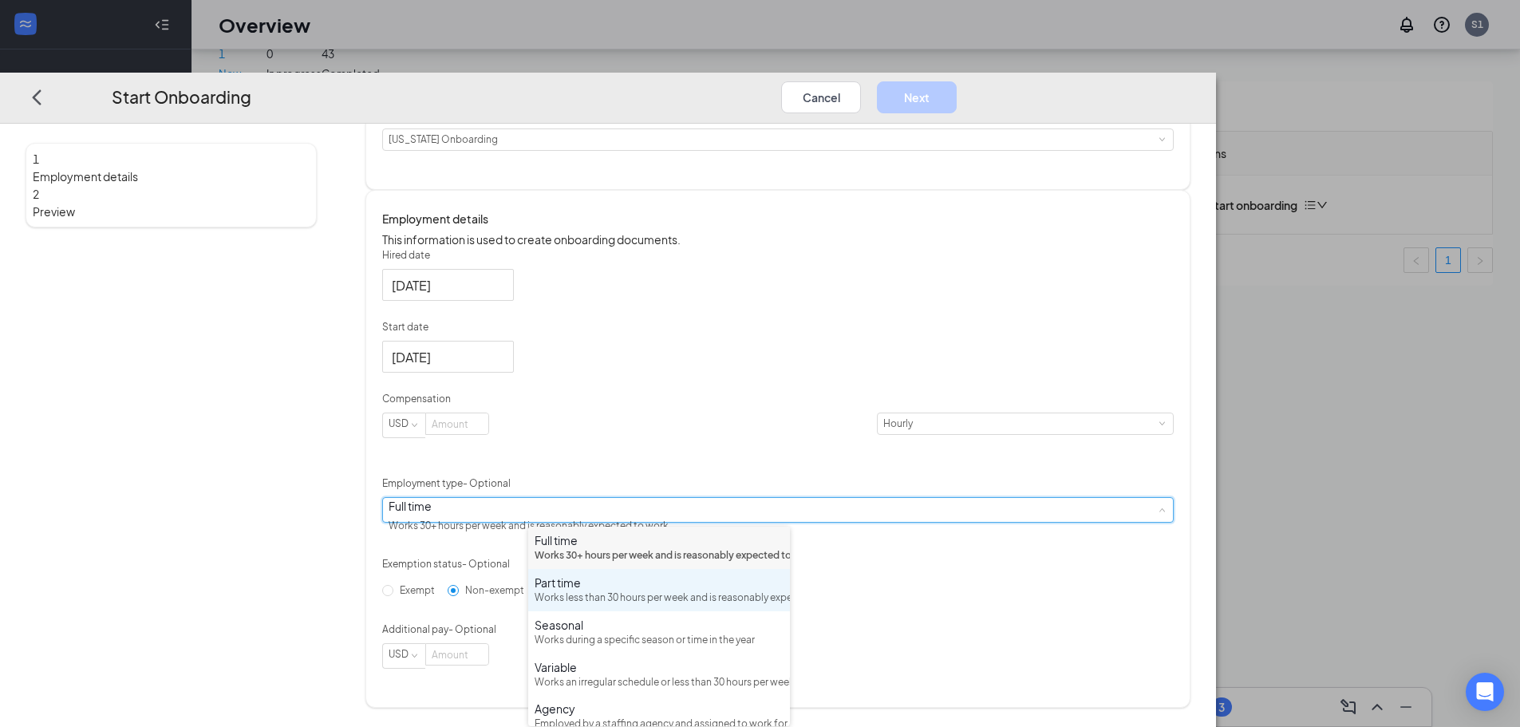
click at [596, 590] on div "Part time" at bounding box center [658, 582] width 249 height 16
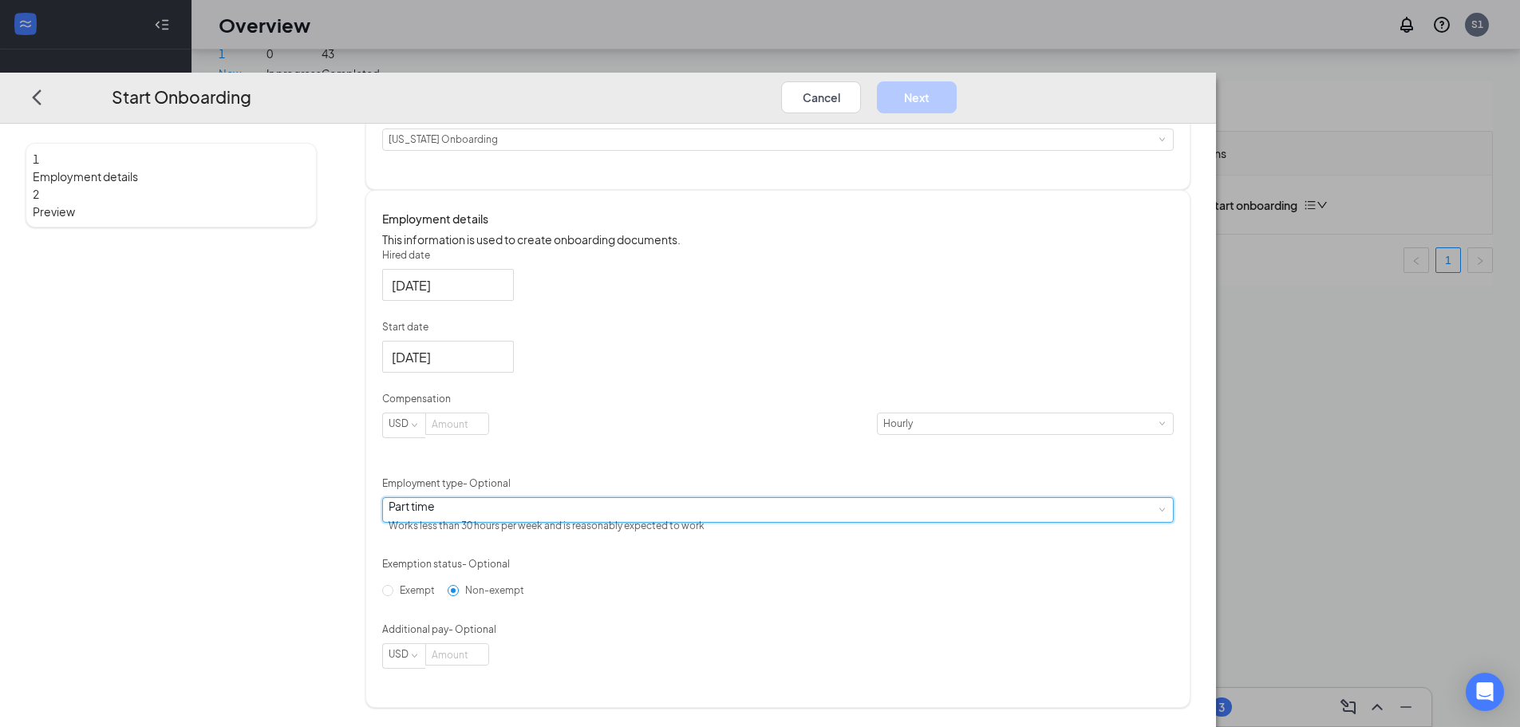
click at [996, 463] on div "Hired date [DATE] Start date [DATE] [DATE] Su Mo Tu We Th Fr Sa 27 28 29 30 31 …" at bounding box center [777, 458] width 791 height 420
click at [488, 434] on input at bounding box center [457, 423] width 62 height 21
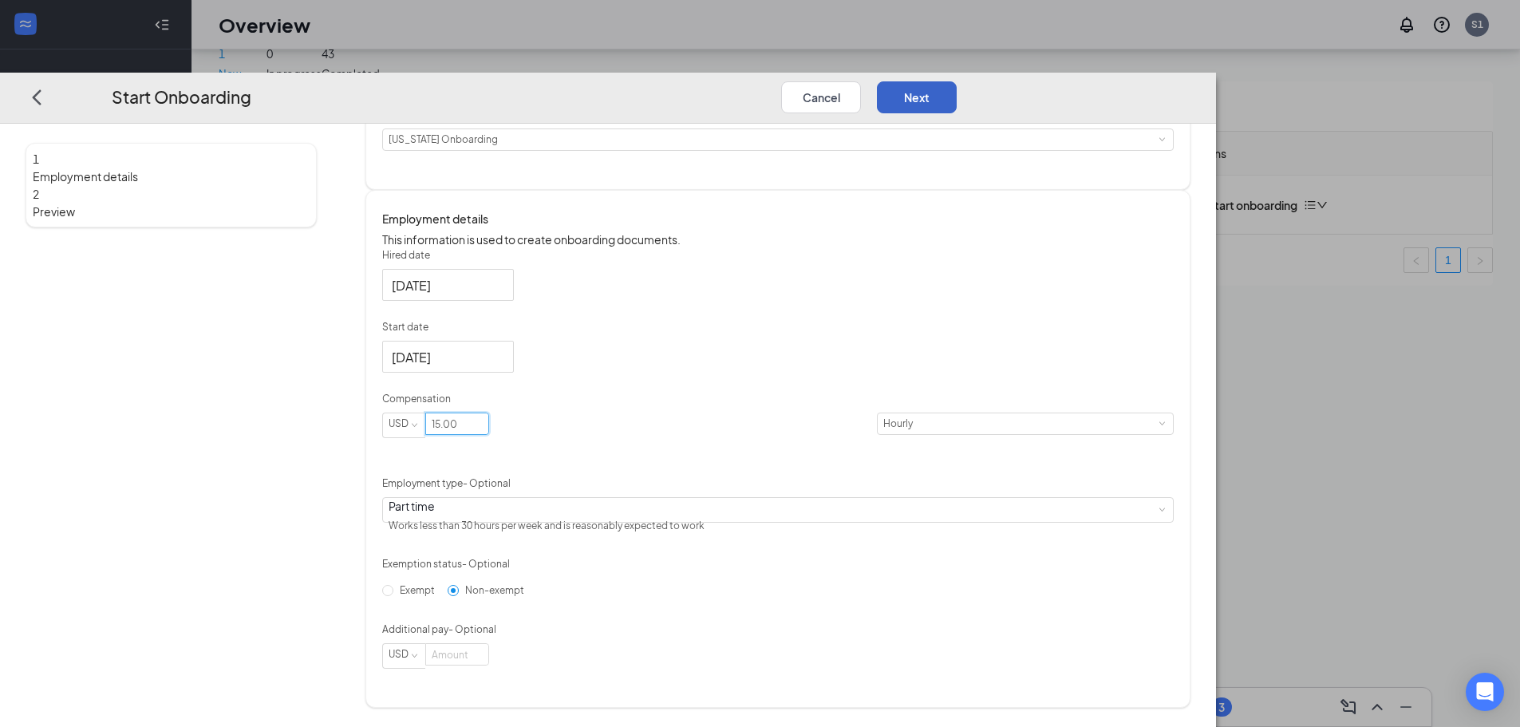
type input "15"
click at [956, 81] on button "Next" at bounding box center [917, 97] width 80 height 32
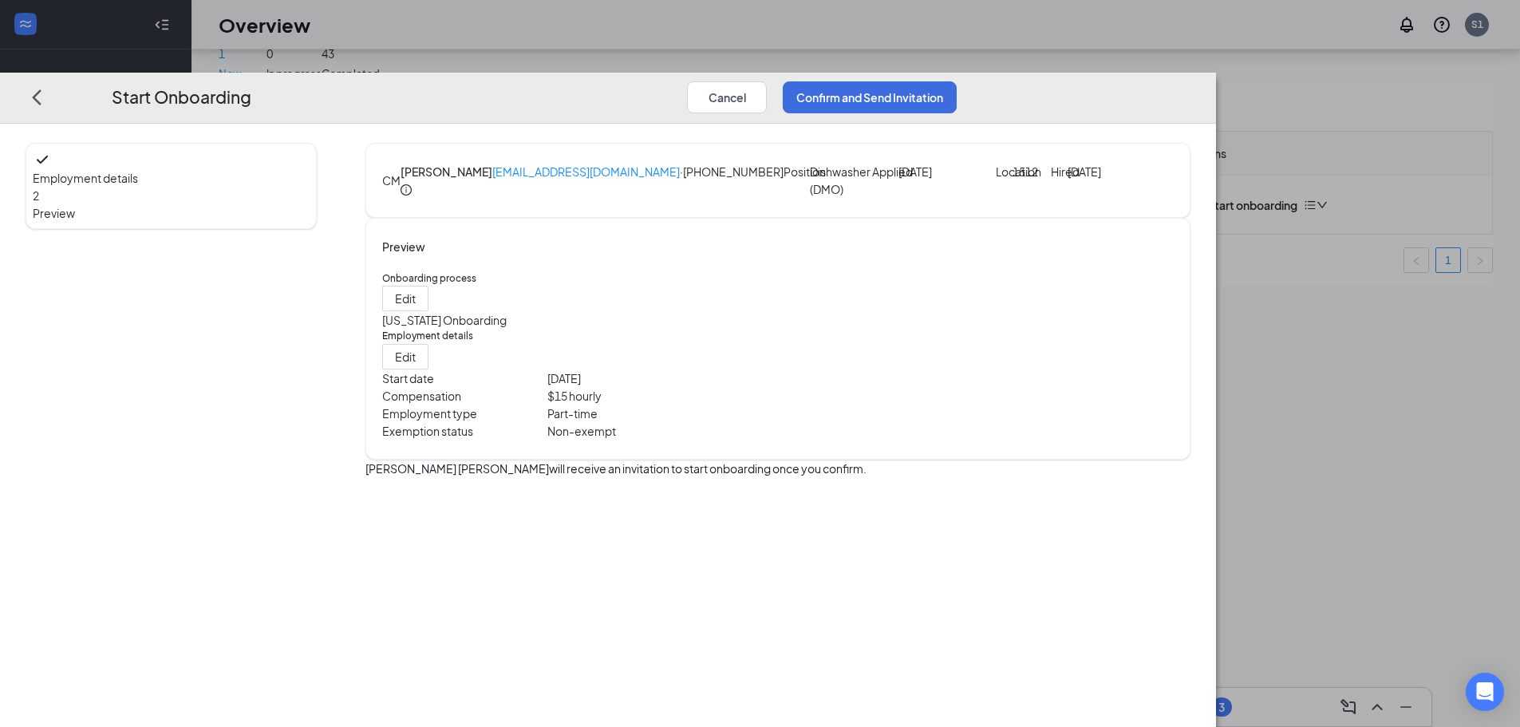
scroll to position [0, 0]
click at [956, 81] on button "Confirm and Send Invitation" at bounding box center [870, 97] width 174 height 32
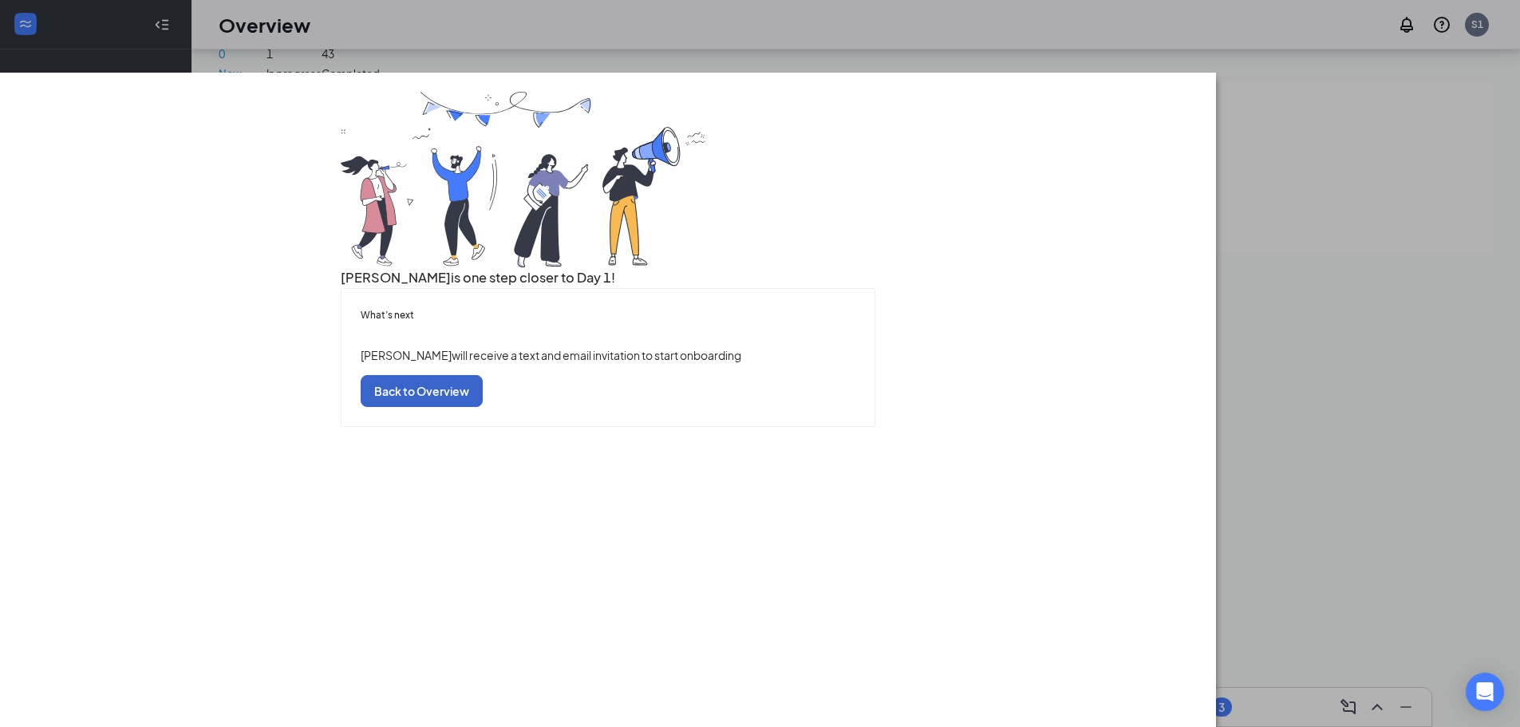
click at [483, 407] on button "Back to Overview" at bounding box center [422, 391] width 122 height 32
